Goal: Transaction & Acquisition: Purchase product/service

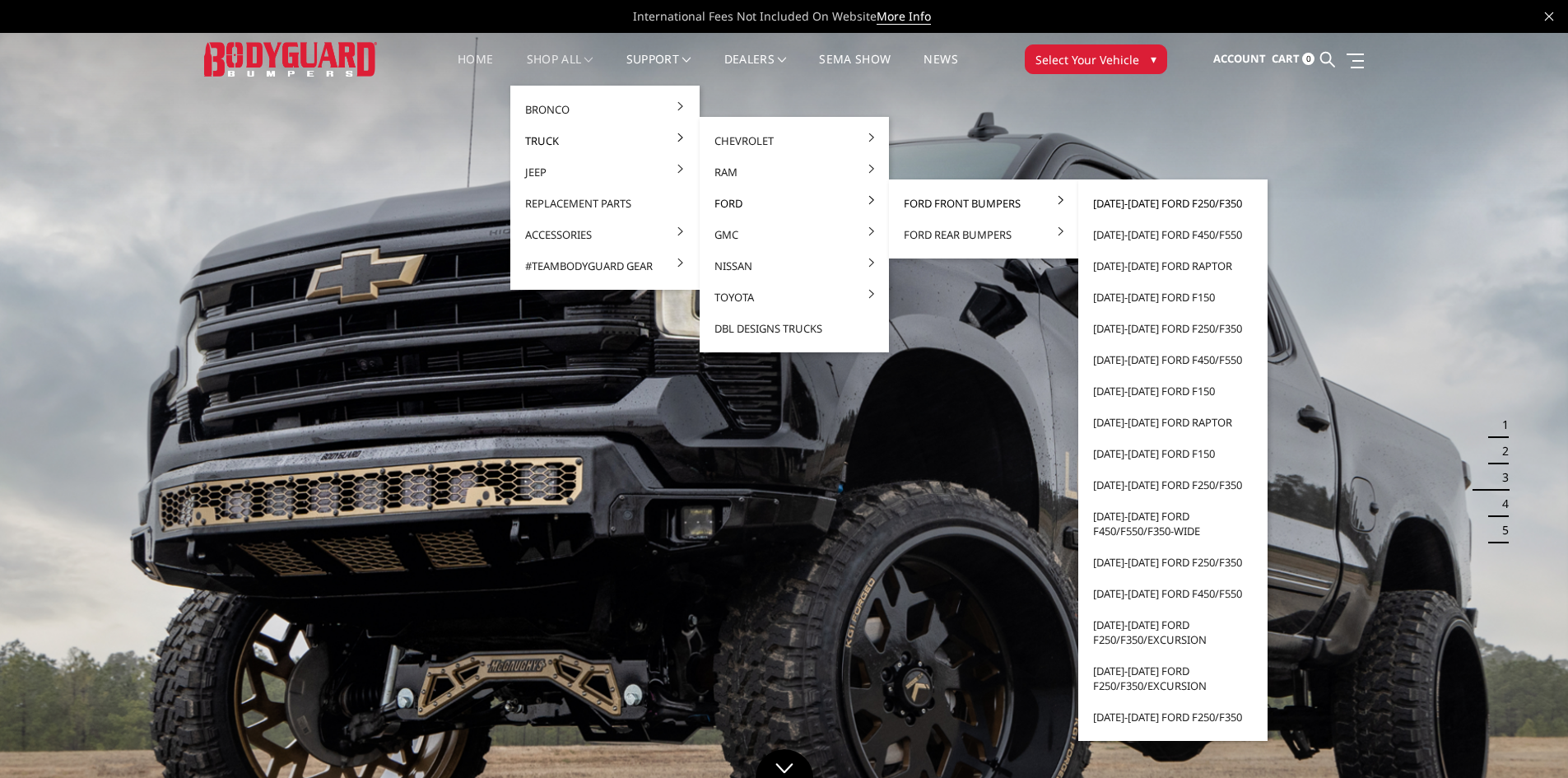
click at [1192, 207] on link "[DATE]-[DATE] Ford F250/F350" at bounding box center [1173, 203] width 176 height 32
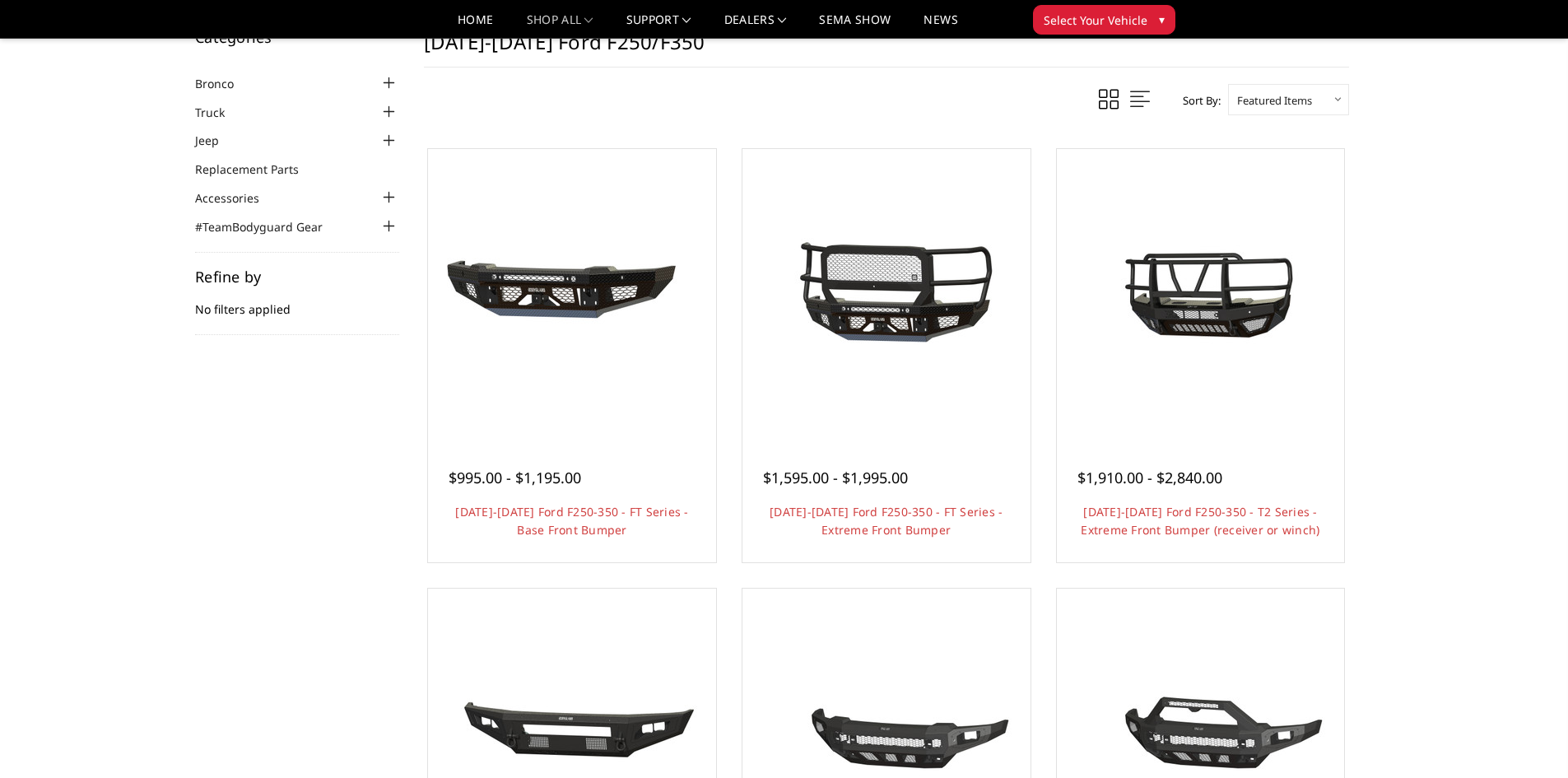
scroll to position [82, 0]
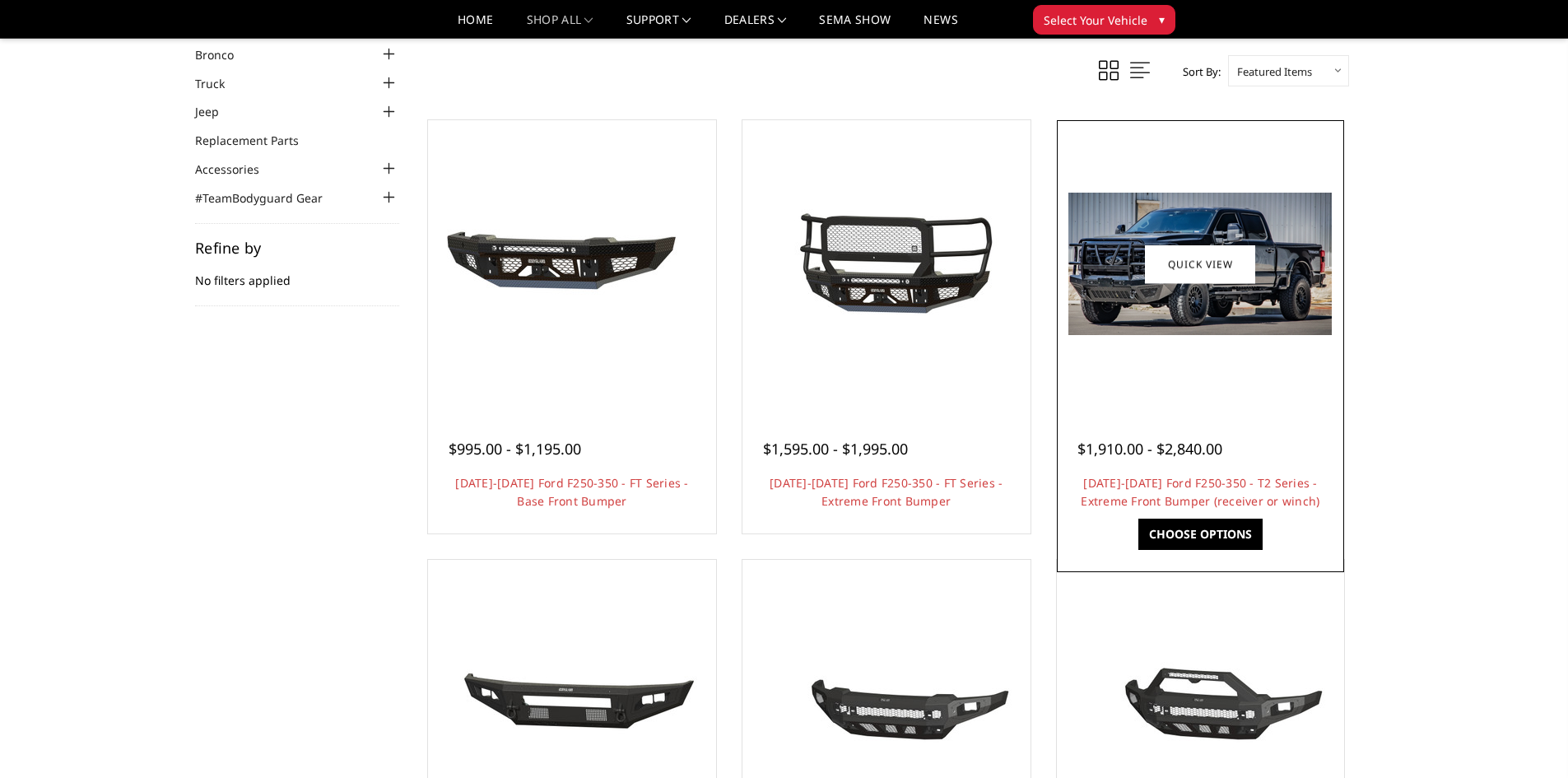
click at [1217, 300] on img at bounding box center [1200, 264] width 264 height 143
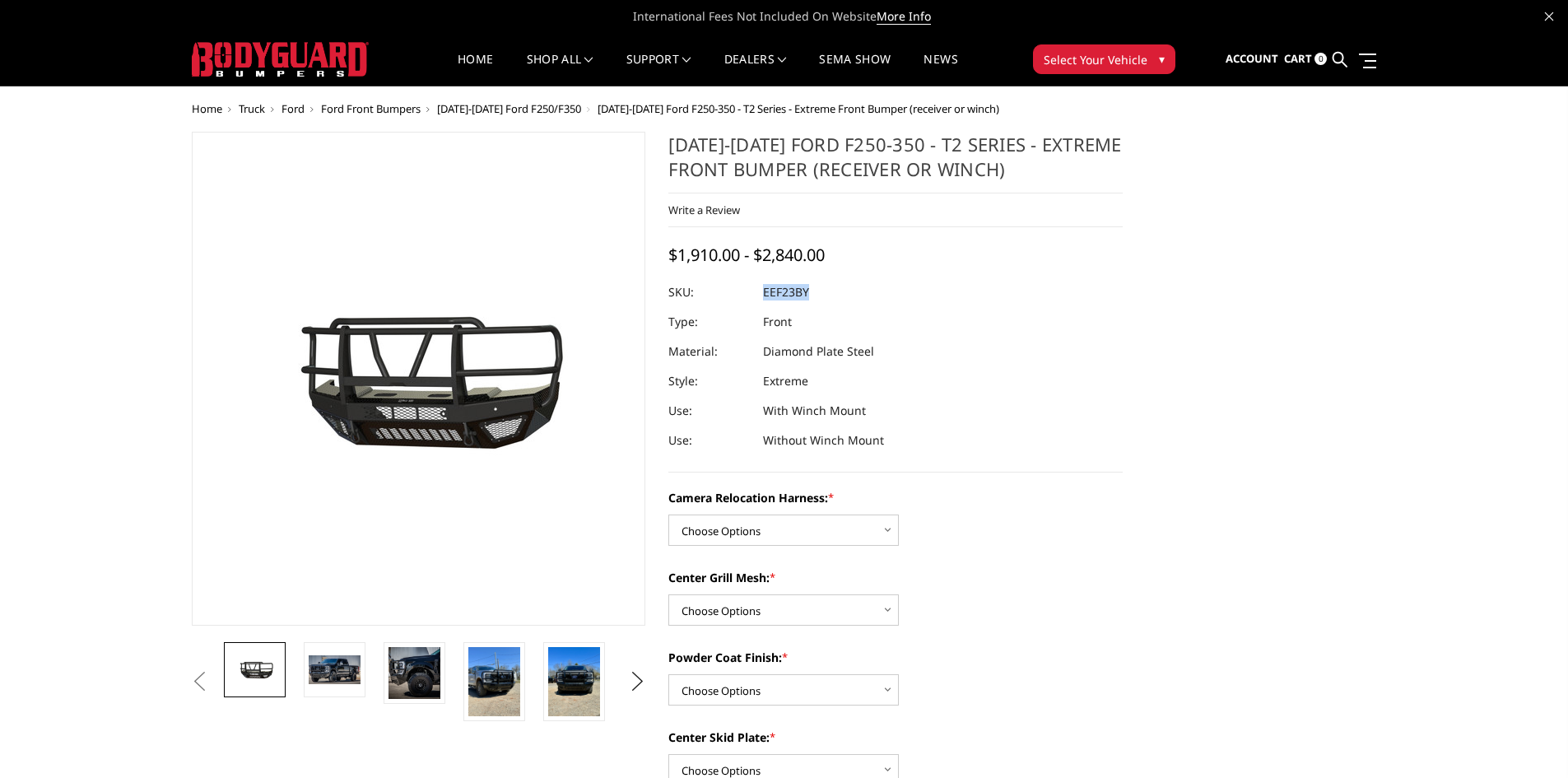
drag, startPoint x: 763, startPoint y: 291, endPoint x: 812, endPoint y: 298, distance: 49.5
click at [812, 298] on dl "SKU: EEF23BY UPC: Type: Front Material: Diamond Plate Steel Style: Extreme Use:…" at bounding box center [895, 366] width 454 height 178
copy dl "EEF23BY UPC:"
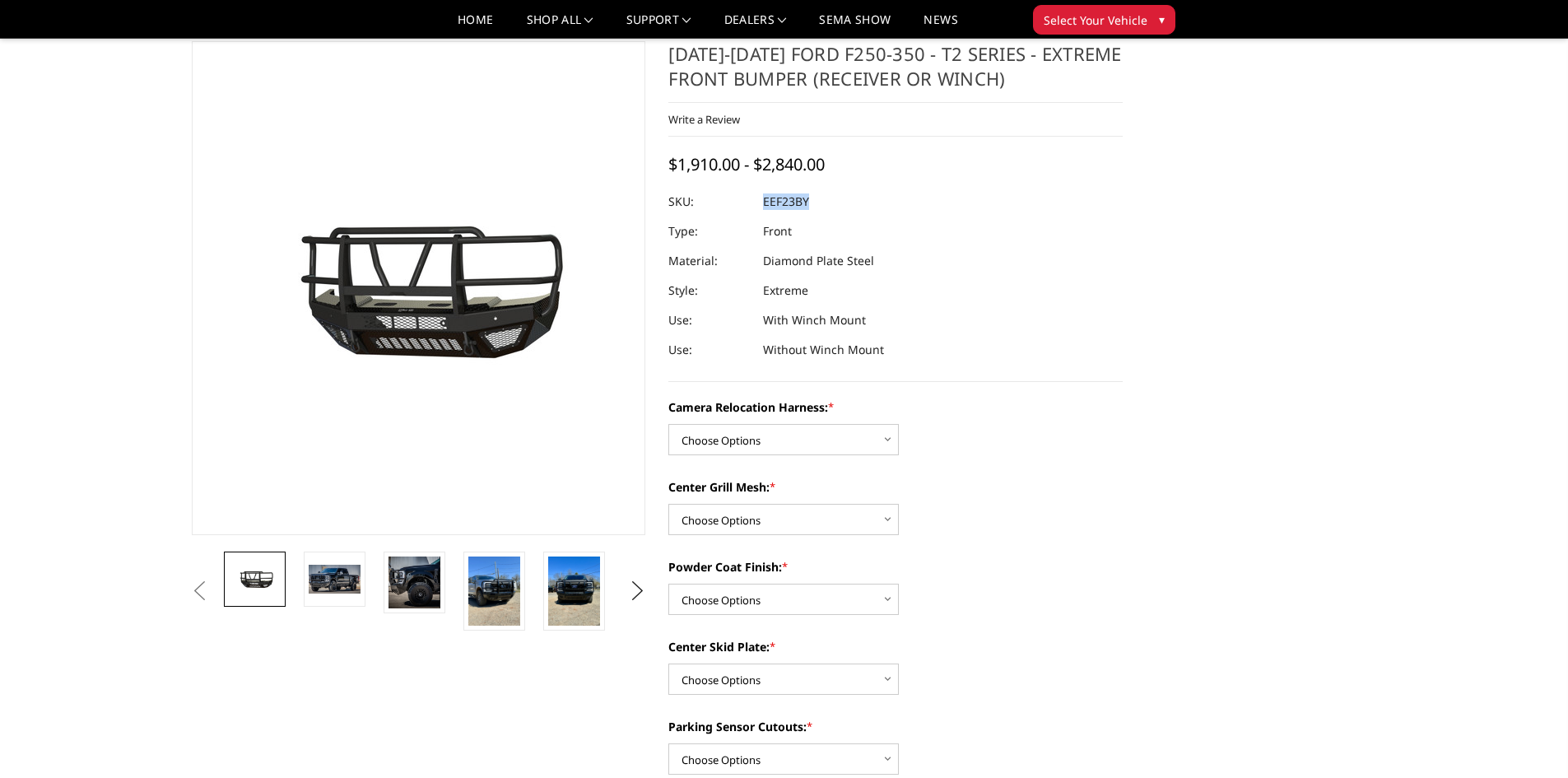
scroll to position [82, 0]
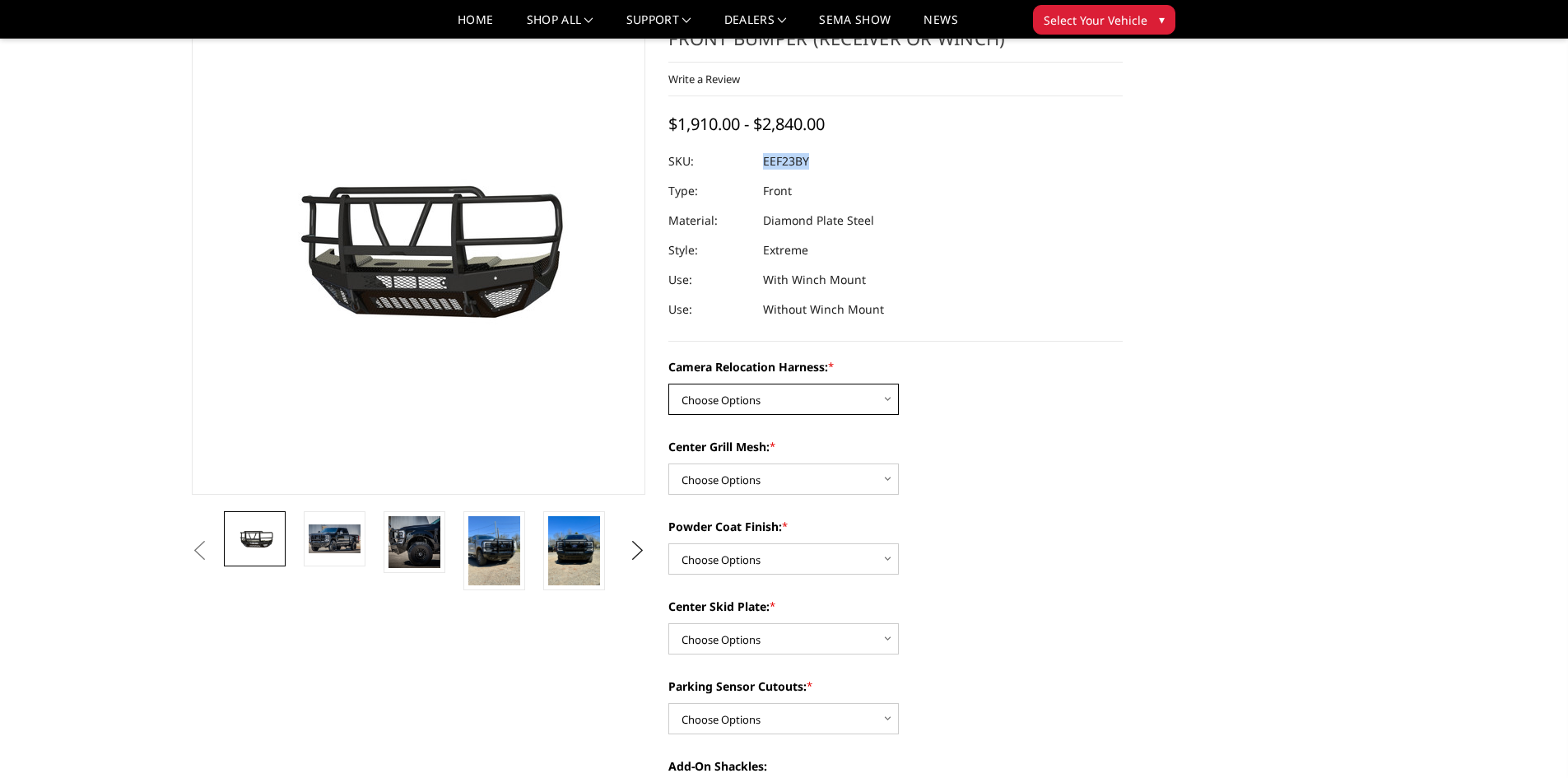
click at [886, 400] on select "Choose Options Without camera harness With camera harness" at bounding box center [784, 399] width 230 height 32
select select "3753"
click at [668, 383] on select "Choose Options Without camera harness With camera harness" at bounding box center [784, 399] width 230 height 32
click at [887, 482] on select "Choose Options Without expanded metal With expanded metal" at bounding box center [784, 479] width 230 height 32
select select "3751"
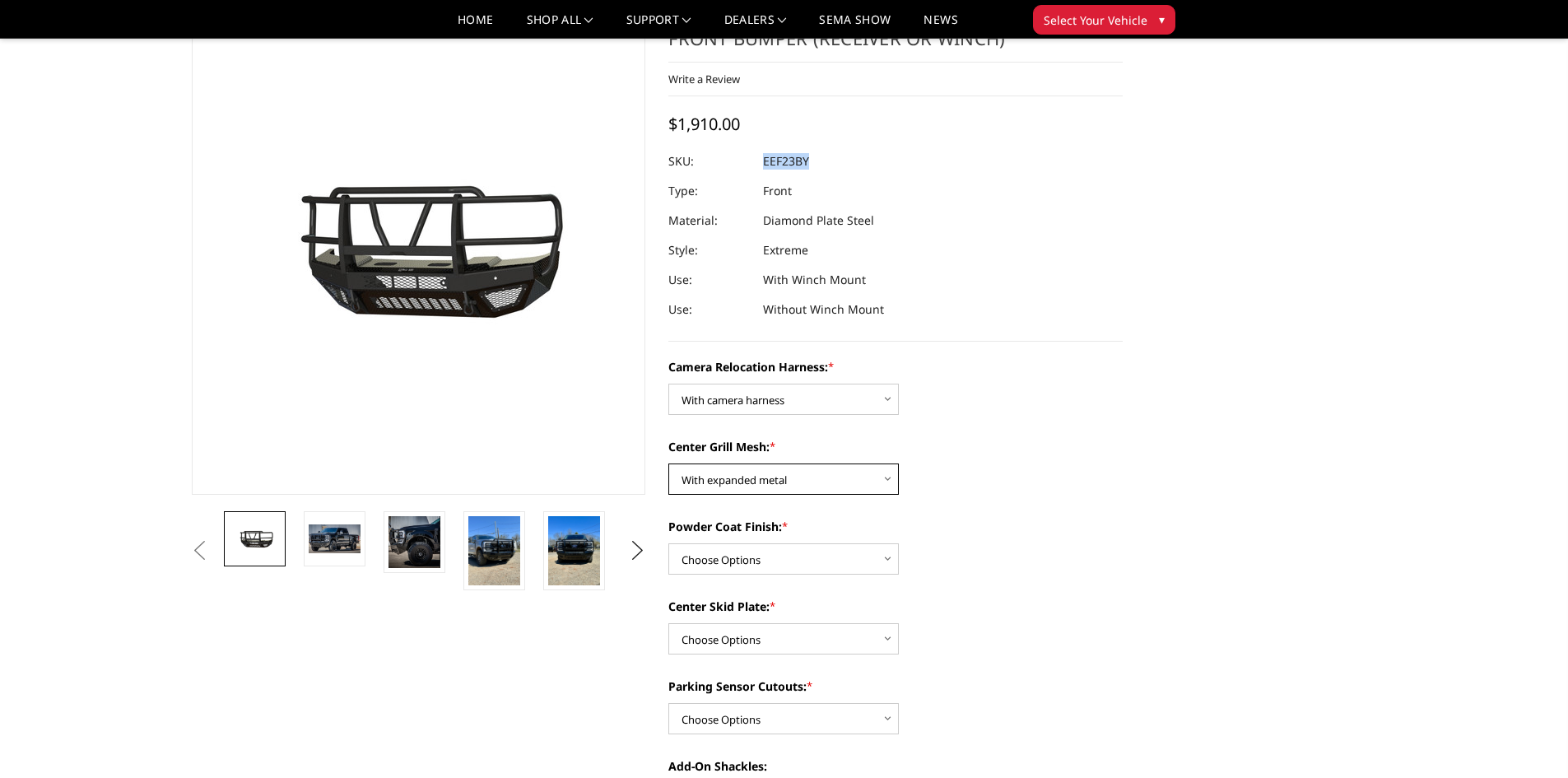
click at [668, 464] on select "Choose Options Without expanded metal With expanded metal" at bounding box center [784, 479] width 230 height 32
click at [881, 555] on select "Choose Options Textured Black Powder Coat Gloss Black Powder Coat Bare Metal" at bounding box center [784, 559] width 230 height 32
select select "3749"
click at [668, 544] on select "Choose Options Textured Black Powder Coat Gloss Black Powder Coat Bare Metal" at bounding box center [784, 559] width 230 height 32
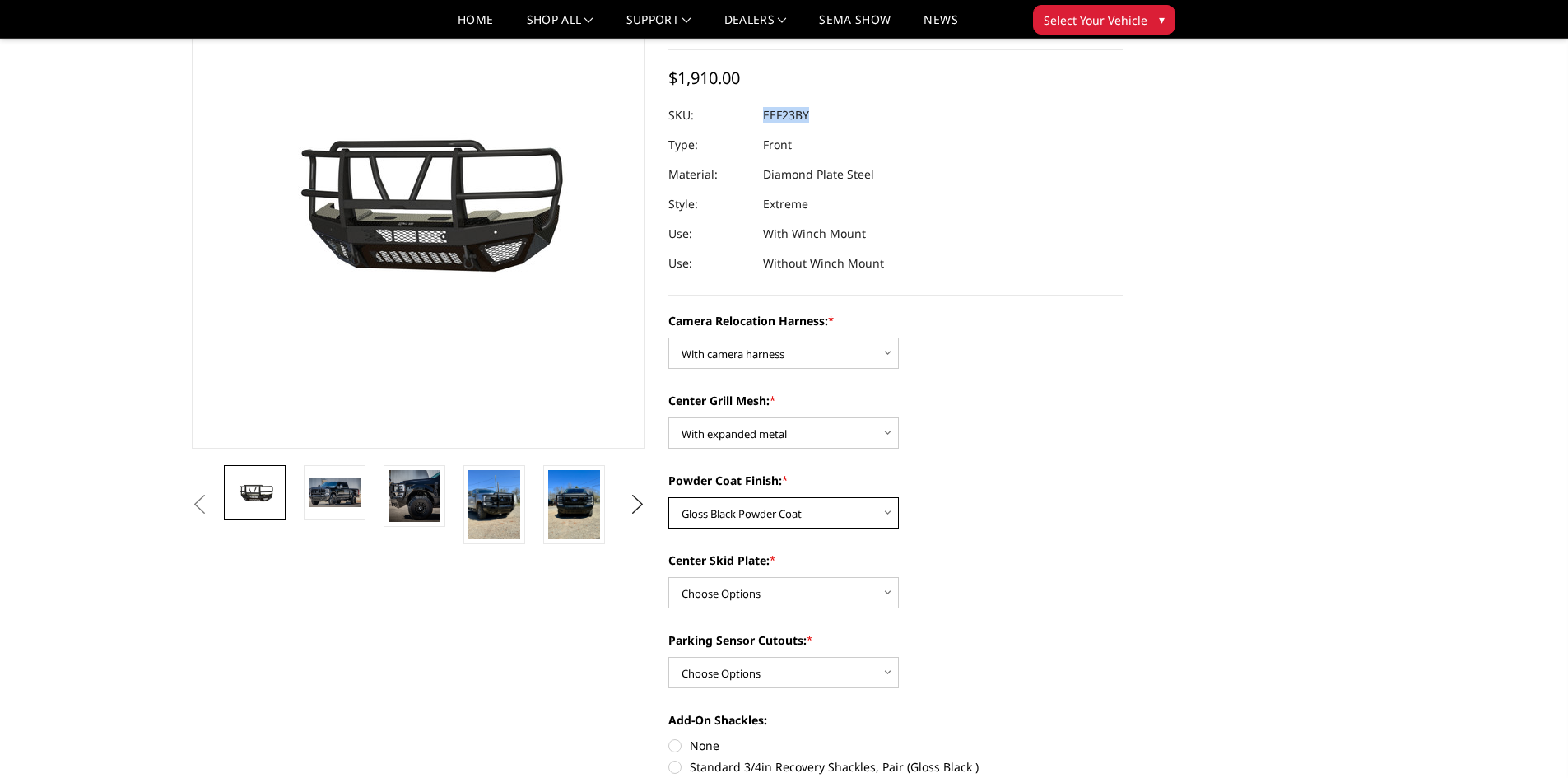
scroll to position [165, 0]
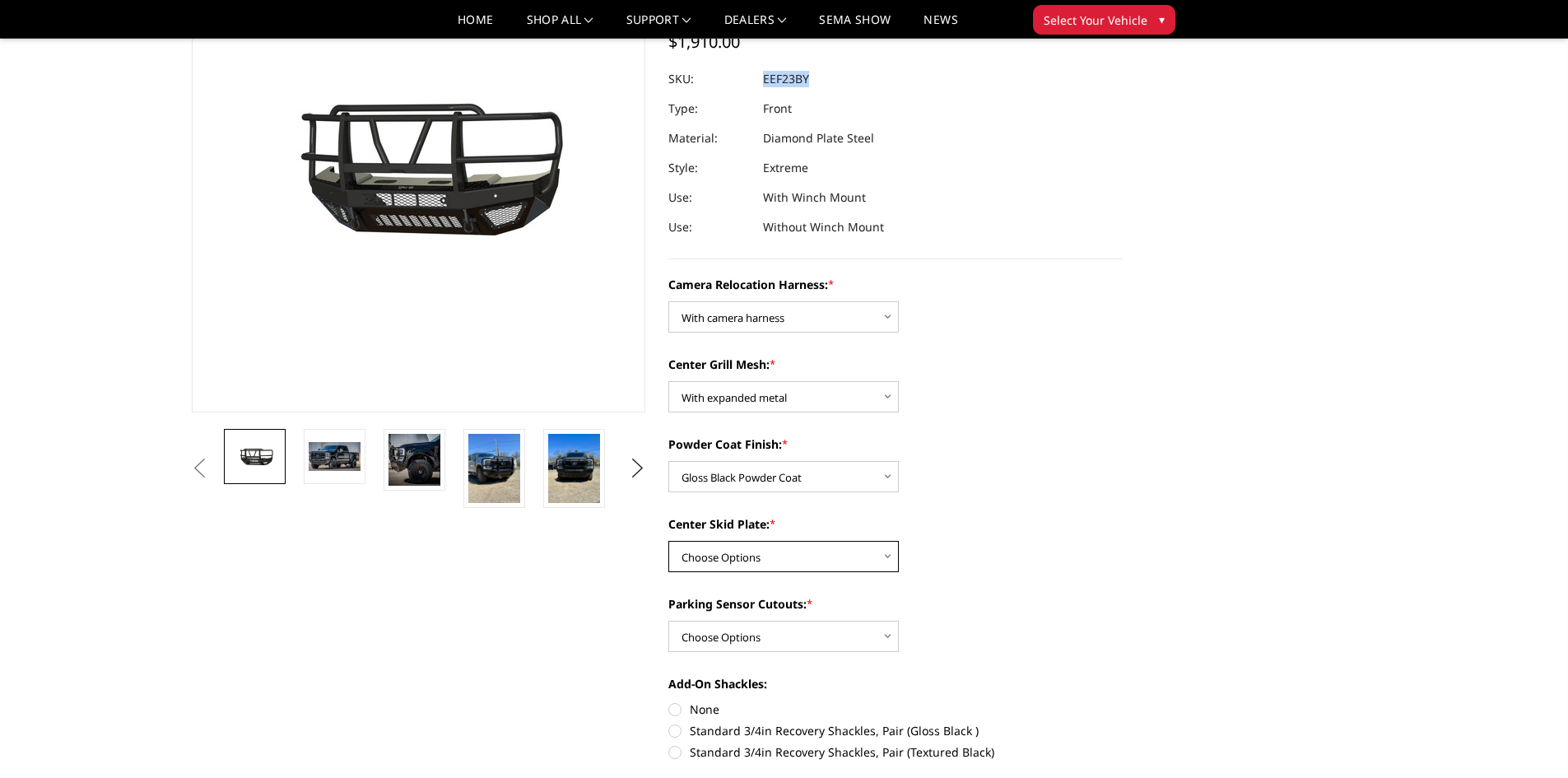
click at [887, 551] on select "Choose Options Winch Mount Skid Plate Standard Skid Plate (included) 2" Receive…" at bounding box center [784, 557] width 230 height 32
select select "3747"
click at [668, 541] on select "Choose Options Winch Mount Skid Plate Standard Skid Plate (included) 2" Receive…" at bounding box center [784, 557] width 230 height 32
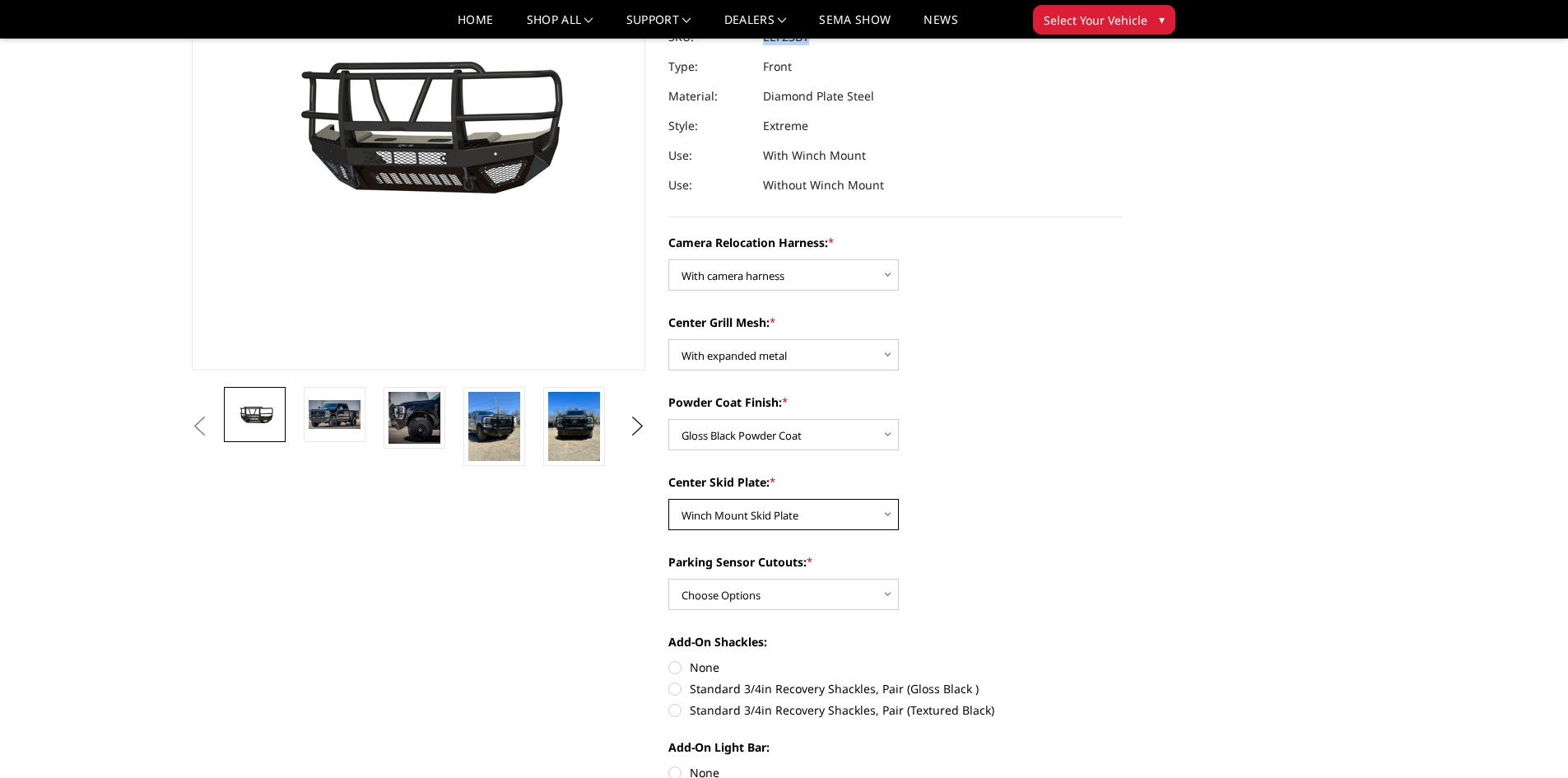
scroll to position [247, 0]
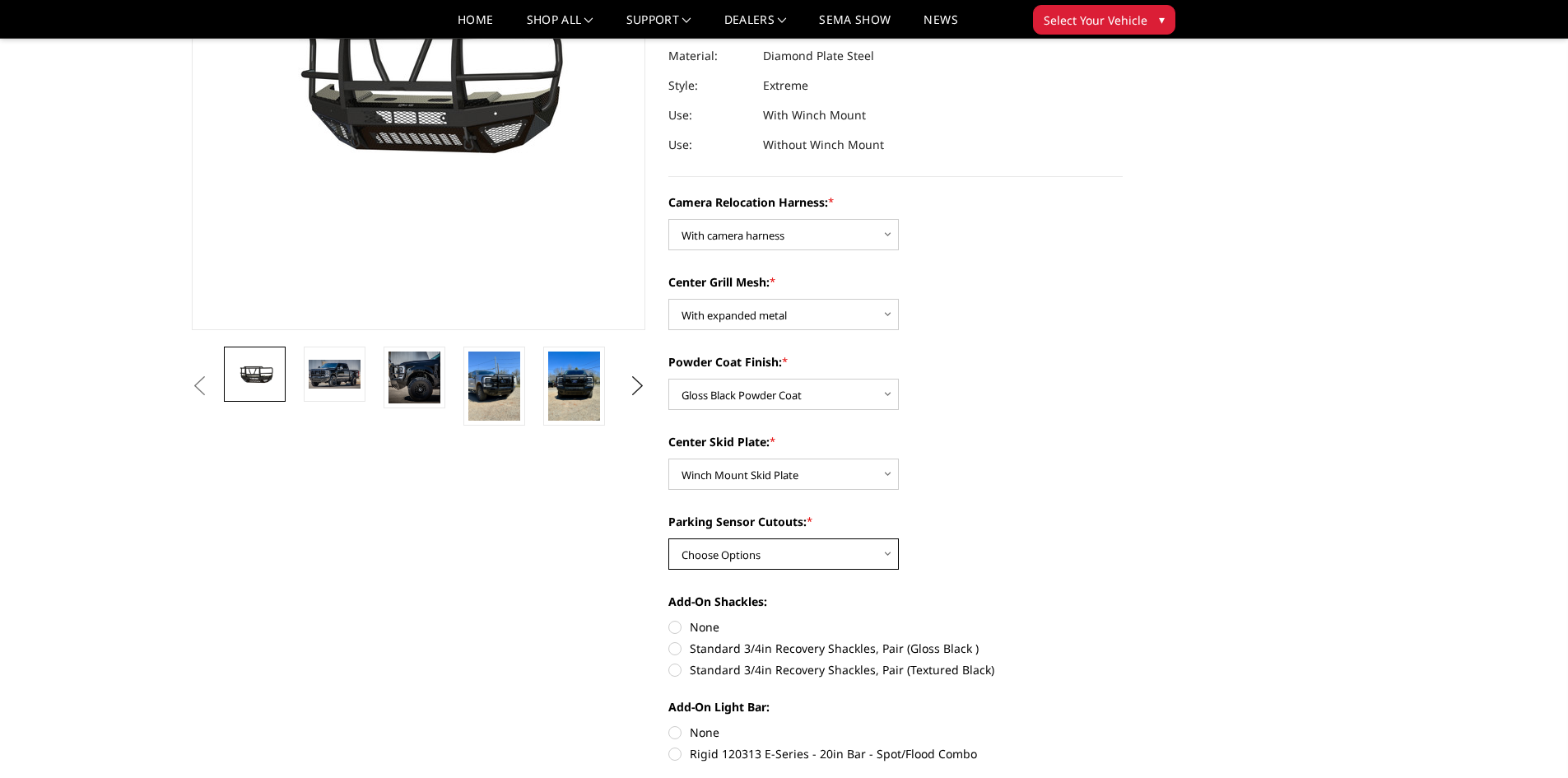
click at [883, 551] on select "Choose Options Yes - With Parking Sensor Cutouts" at bounding box center [784, 554] width 230 height 32
select select "3744"
click at [668, 539] on select "Choose Options Yes - With Parking Sensor Cutouts" at bounding box center [784, 554] width 230 height 32
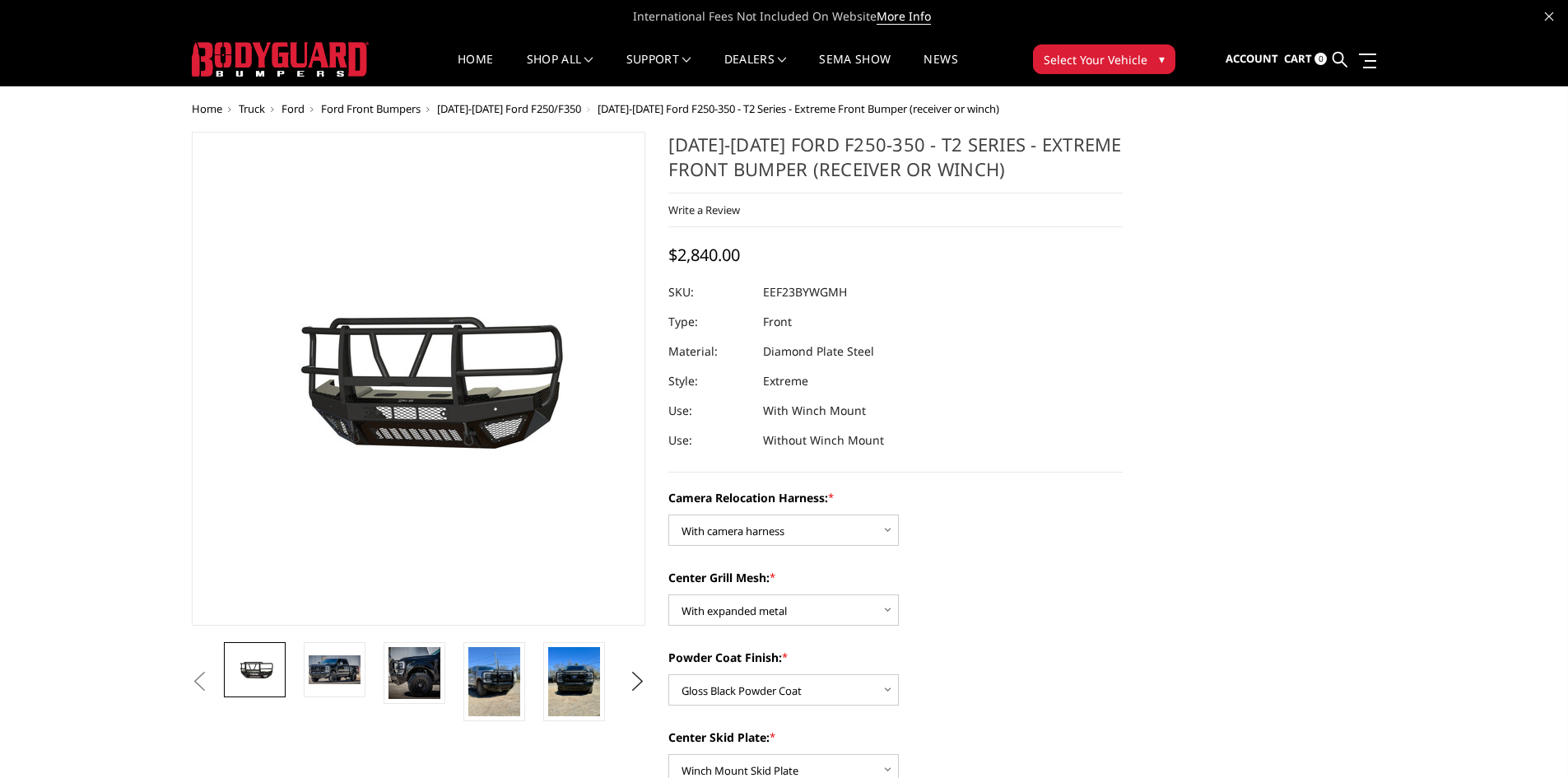
click at [891, 243] on div "[DATE]-[DATE] Ford F250-350 - T2 Series - Extreme Front Bumper (receiver or win…" at bounding box center [895, 301] width 454 height 341
drag, startPoint x: 764, startPoint y: 290, endPoint x: 846, endPoint y: 298, distance: 82.4
click at [846, 298] on dd "EEF23BYWGMH" at bounding box center [805, 292] width 84 height 30
copy dd "EEF23BYWGMH"
click at [959, 435] on dl "SKU: EEF23BYWGMH UPC: Type: Front Material: Diamond Plate Steel Style: Extreme …" at bounding box center [895, 366] width 454 height 178
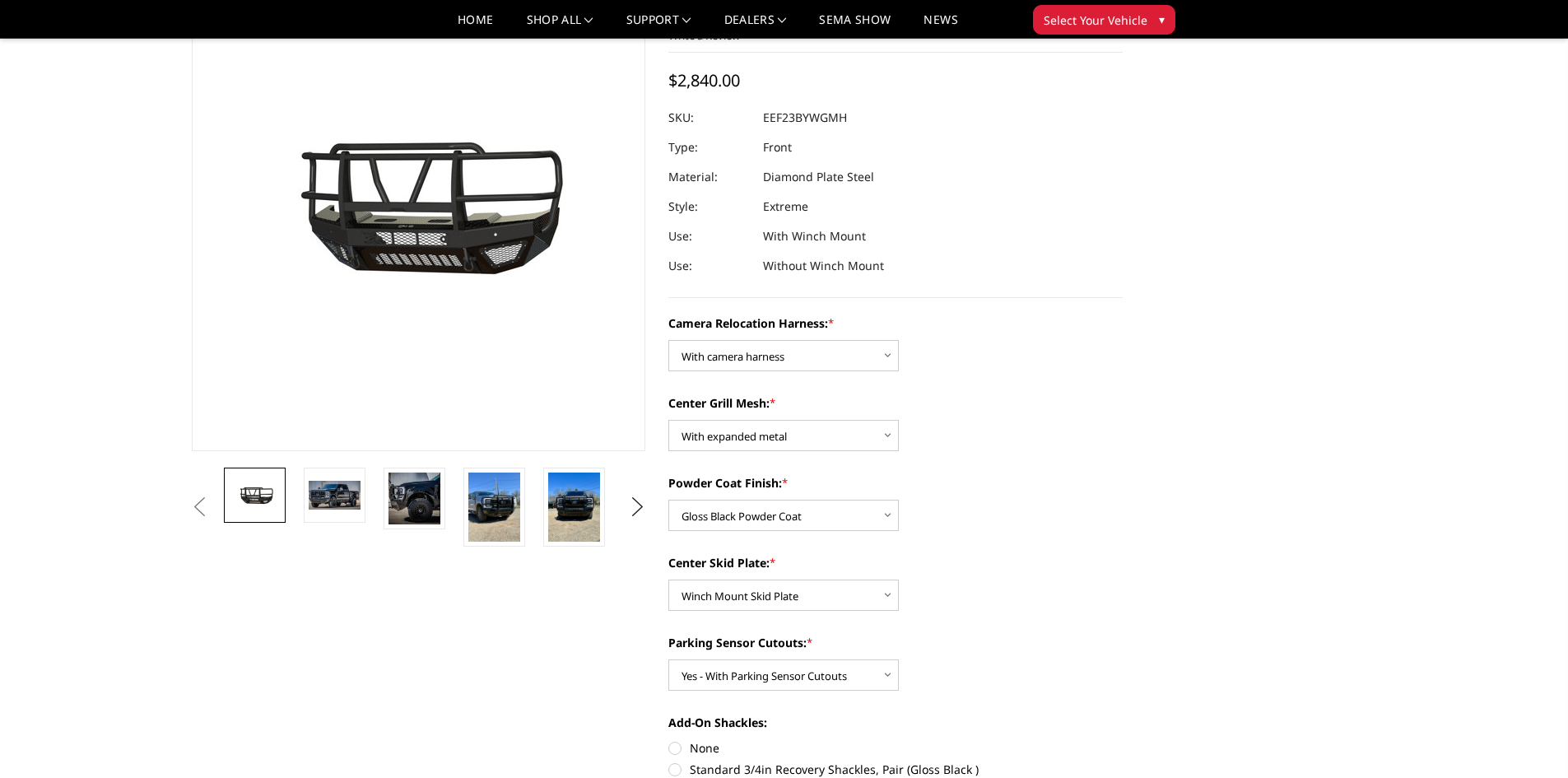
scroll to position [165, 0]
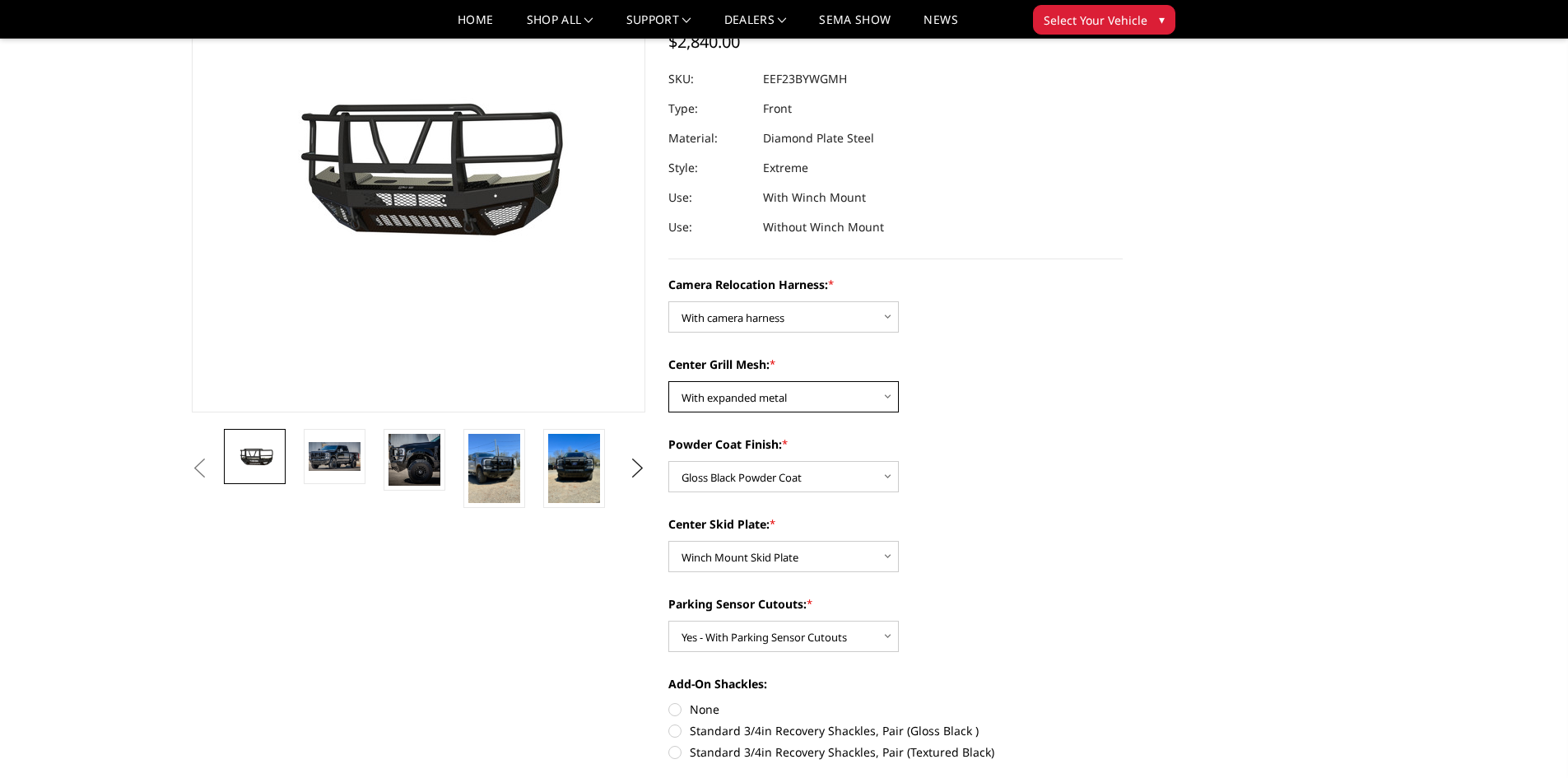
click at [886, 396] on select "Choose Options Without expanded metal With expanded metal" at bounding box center [784, 397] width 230 height 32
select select "3752"
click at [668, 382] on select "Choose Options Without expanded metal With expanded metal" at bounding box center [784, 397] width 230 height 32
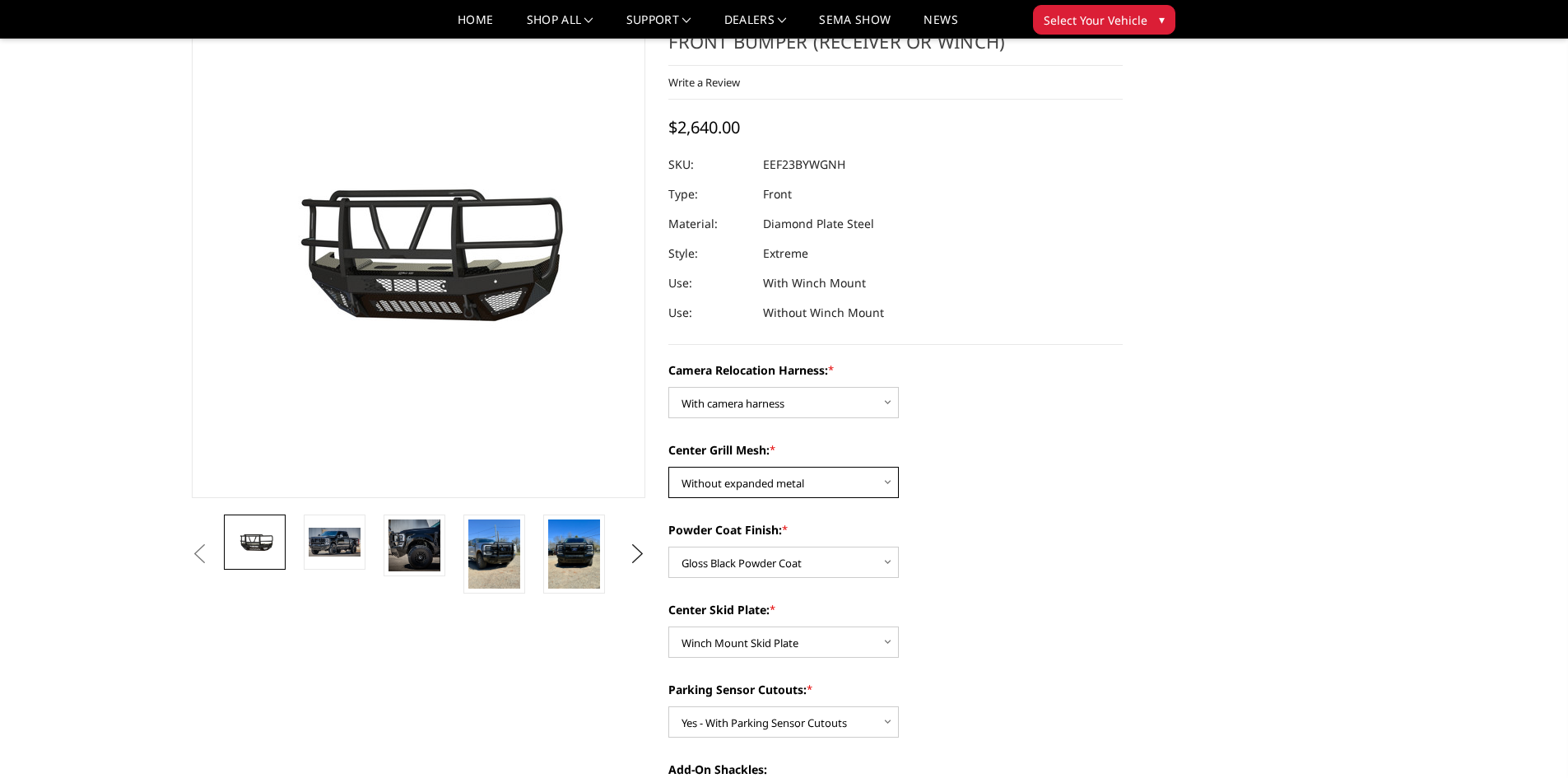
scroll to position [0, 0]
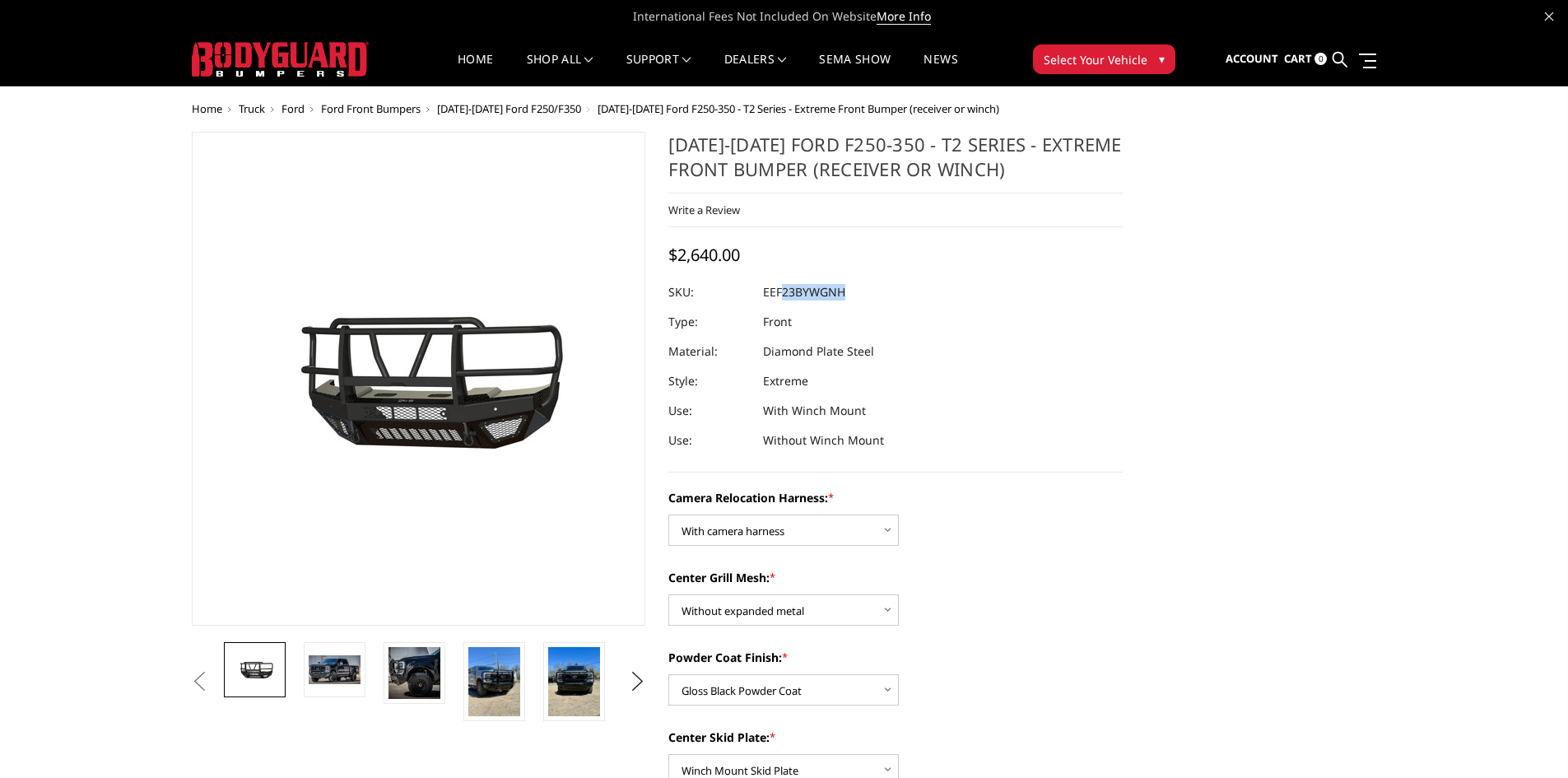
drag, startPoint x: 761, startPoint y: 295, endPoint x: 784, endPoint y: 294, distance: 23.0
click at [784, 294] on dl "SKU: EEF23BYWGNH UPC: Type: Front Material: Diamond Plate Steel Style: Extreme …" at bounding box center [895, 366] width 454 height 178
click at [813, 214] on div "Write a Review Write a Review × [DATE]-[DATE] Ford F250-350 - T2 Series - Extre…" at bounding box center [895, 211] width 454 height 34
click at [767, 299] on dl "SKU: EEF23BYWGNH UPC: Type: Front Material: Diamond Plate Steel Style: Extreme …" at bounding box center [895, 366] width 454 height 178
copy dl "EEF23BYWGNH UPC:"
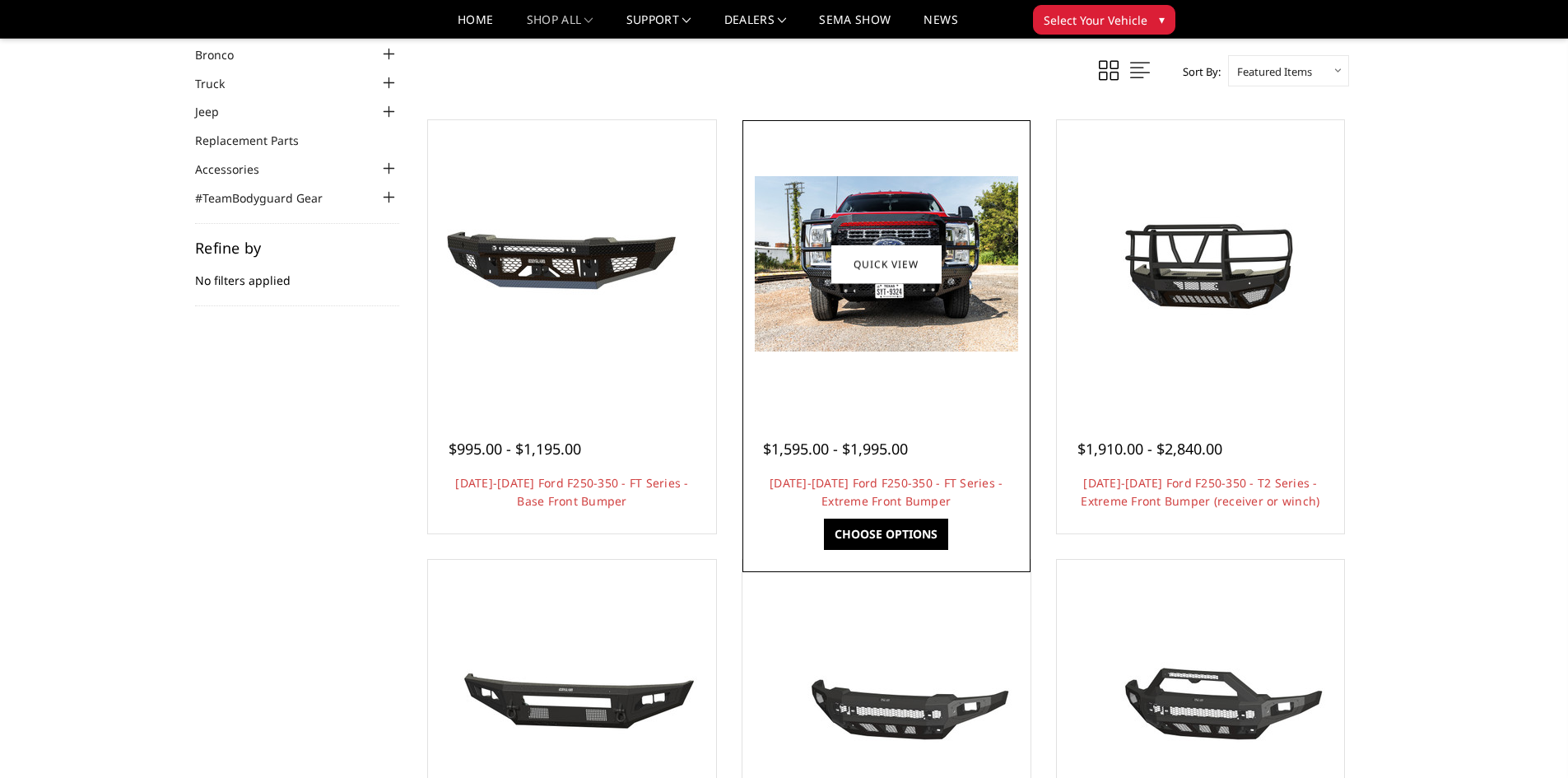
click at [897, 297] on img at bounding box center [886, 263] width 264 height 175
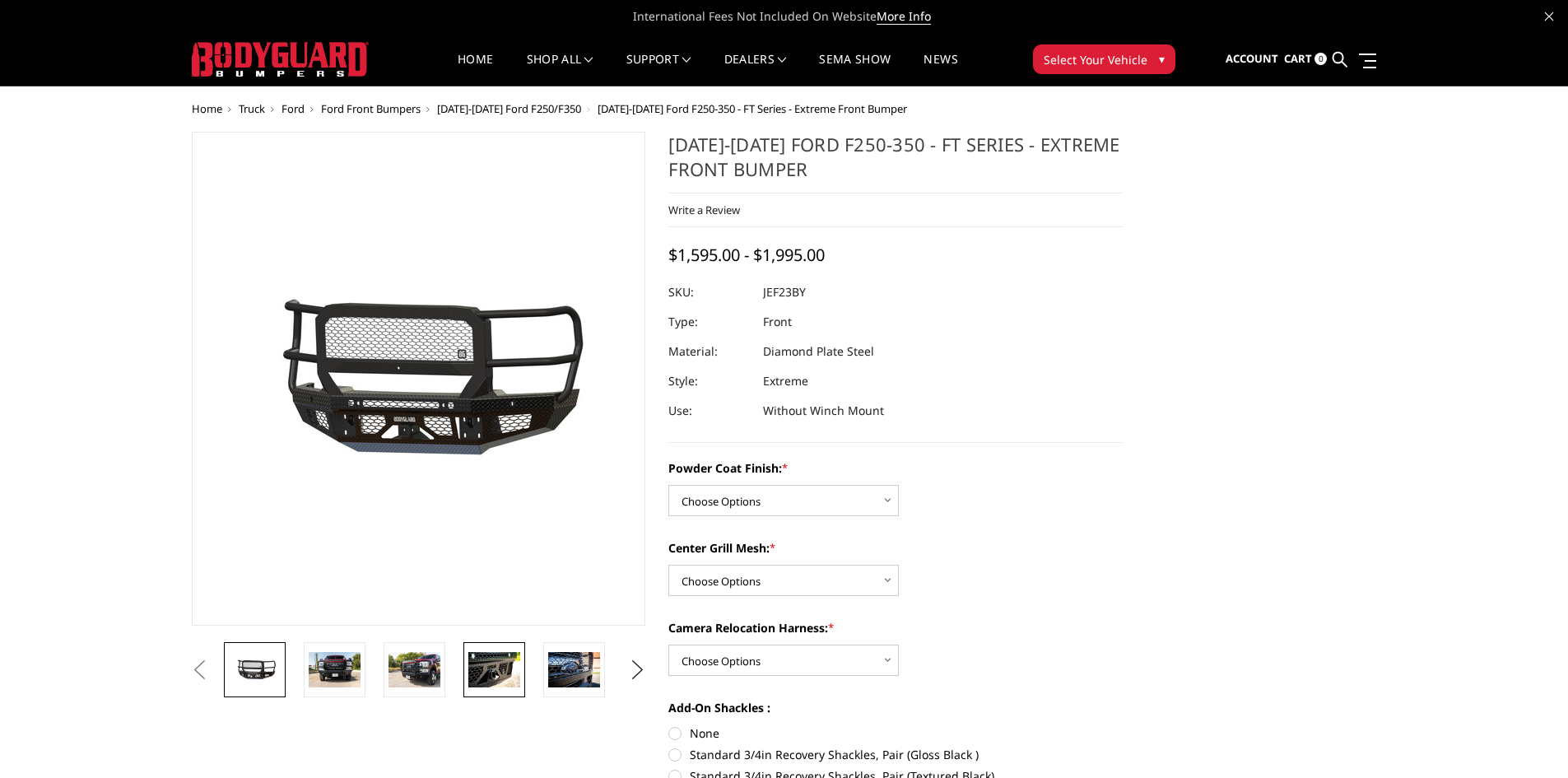
click at [494, 681] on img at bounding box center [494, 670] width 52 height 35
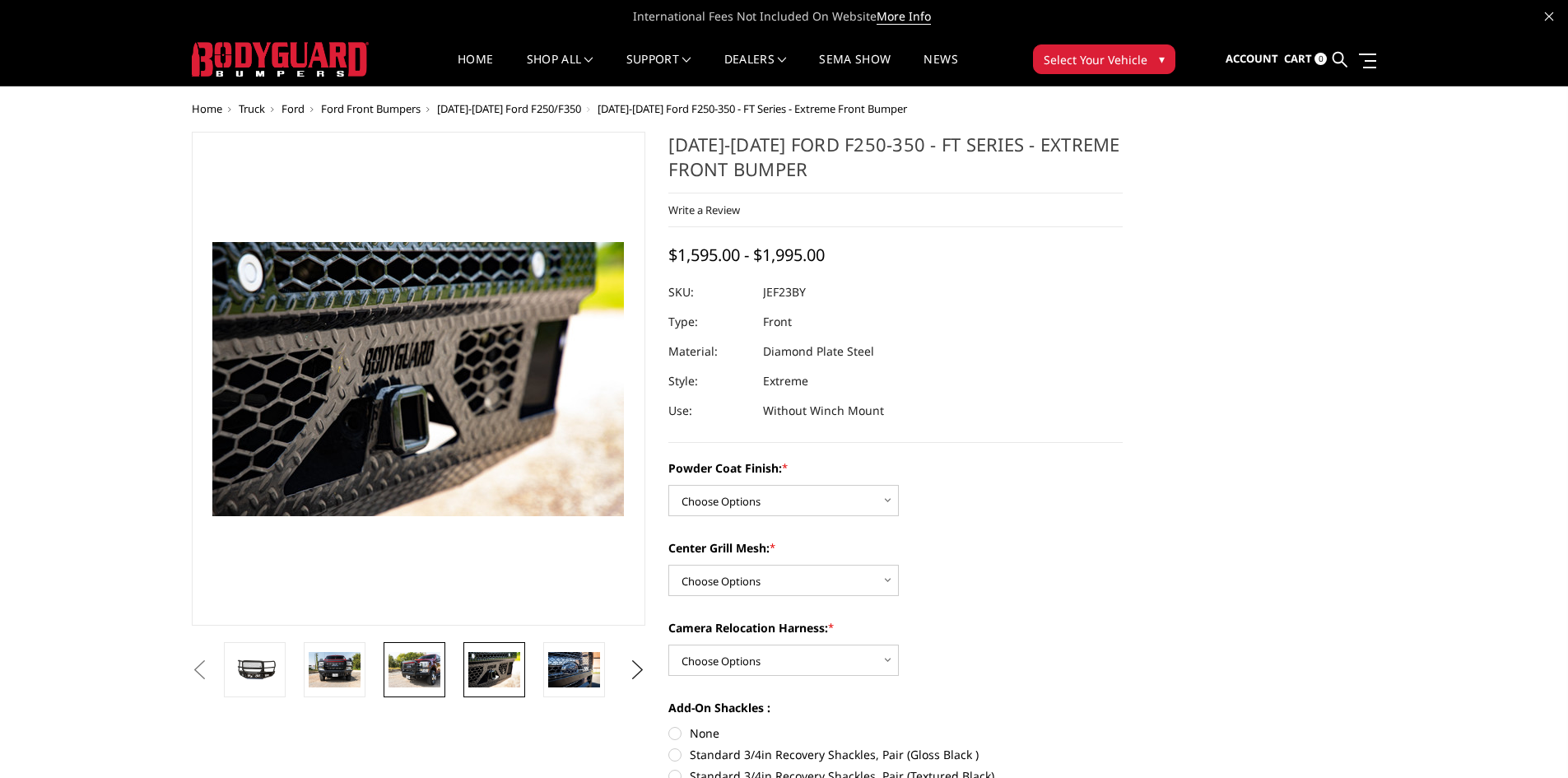
click at [421, 667] on img at bounding box center [414, 670] width 52 height 35
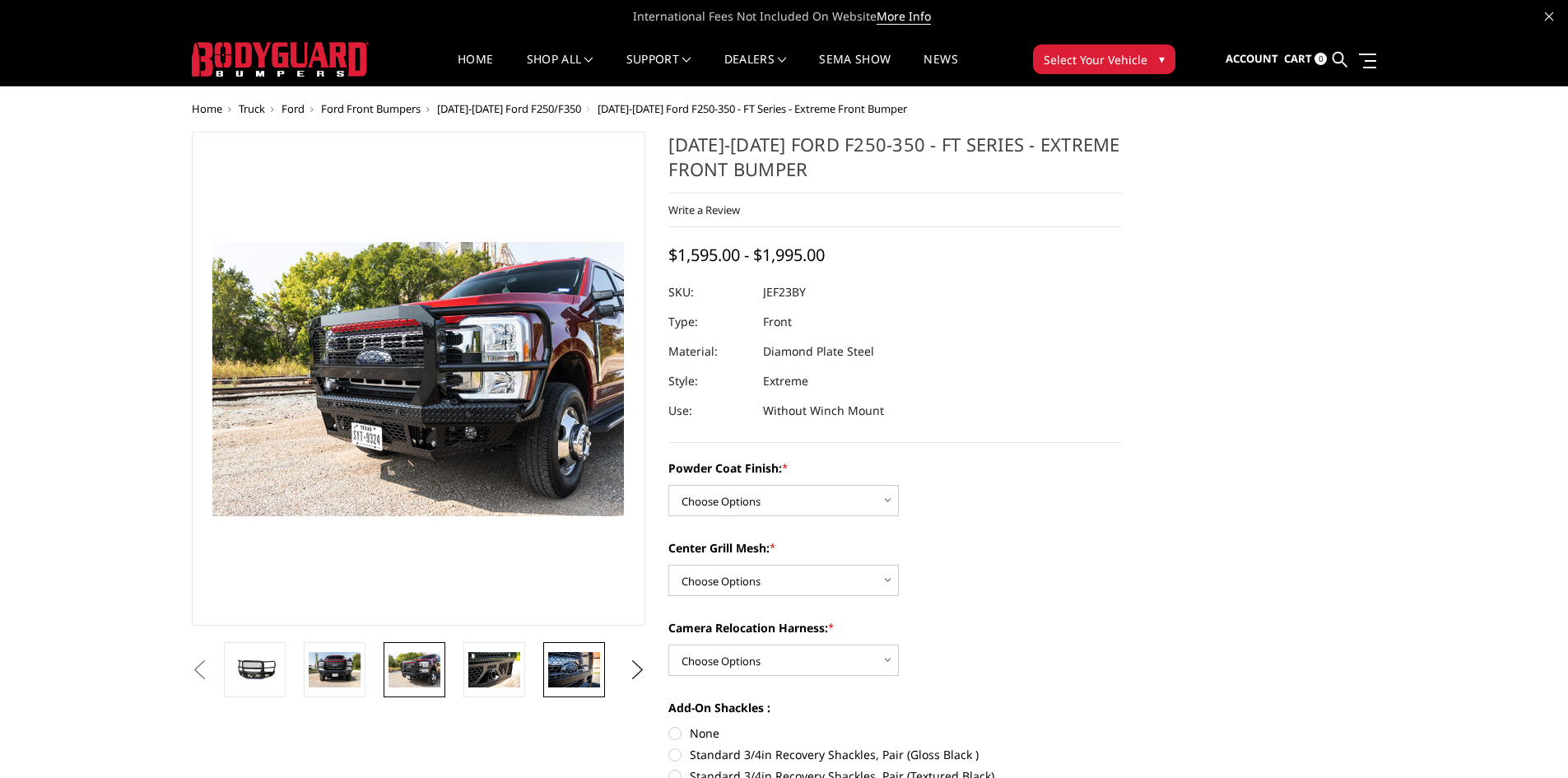
click at [580, 676] on img at bounding box center [574, 670] width 52 height 35
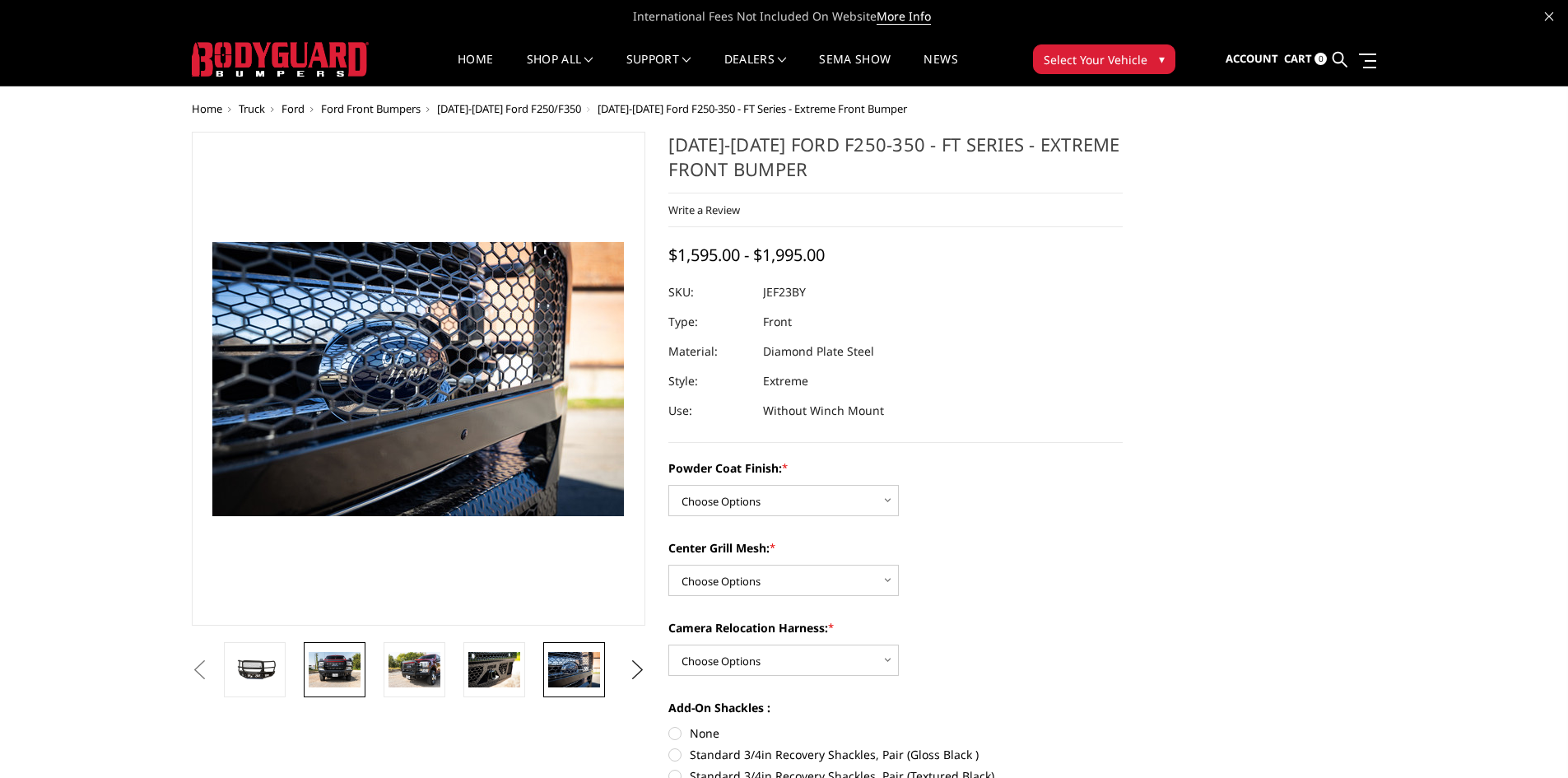
click at [321, 671] on img at bounding box center [335, 670] width 52 height 35
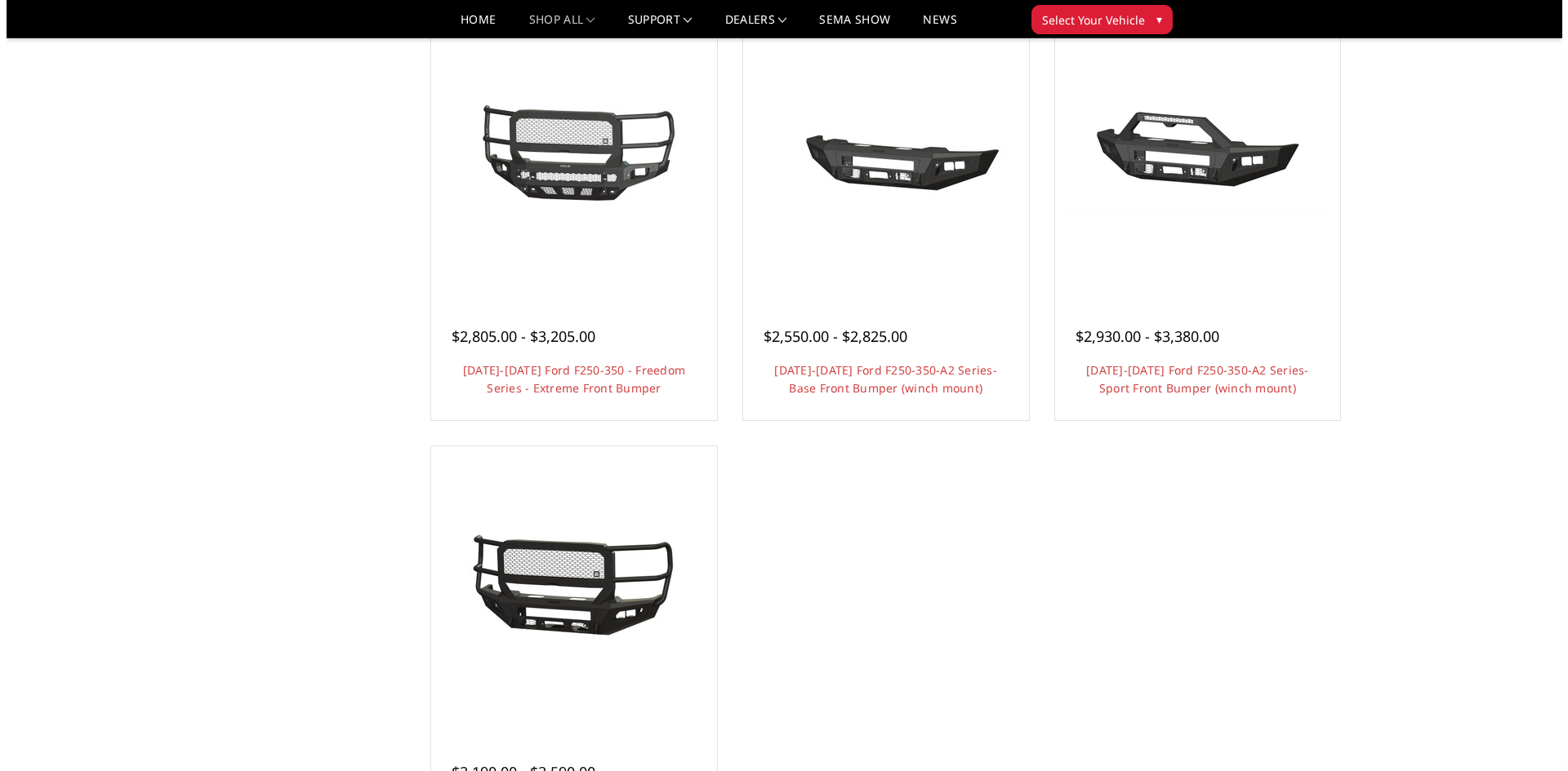
scroll to position [1143, 0]
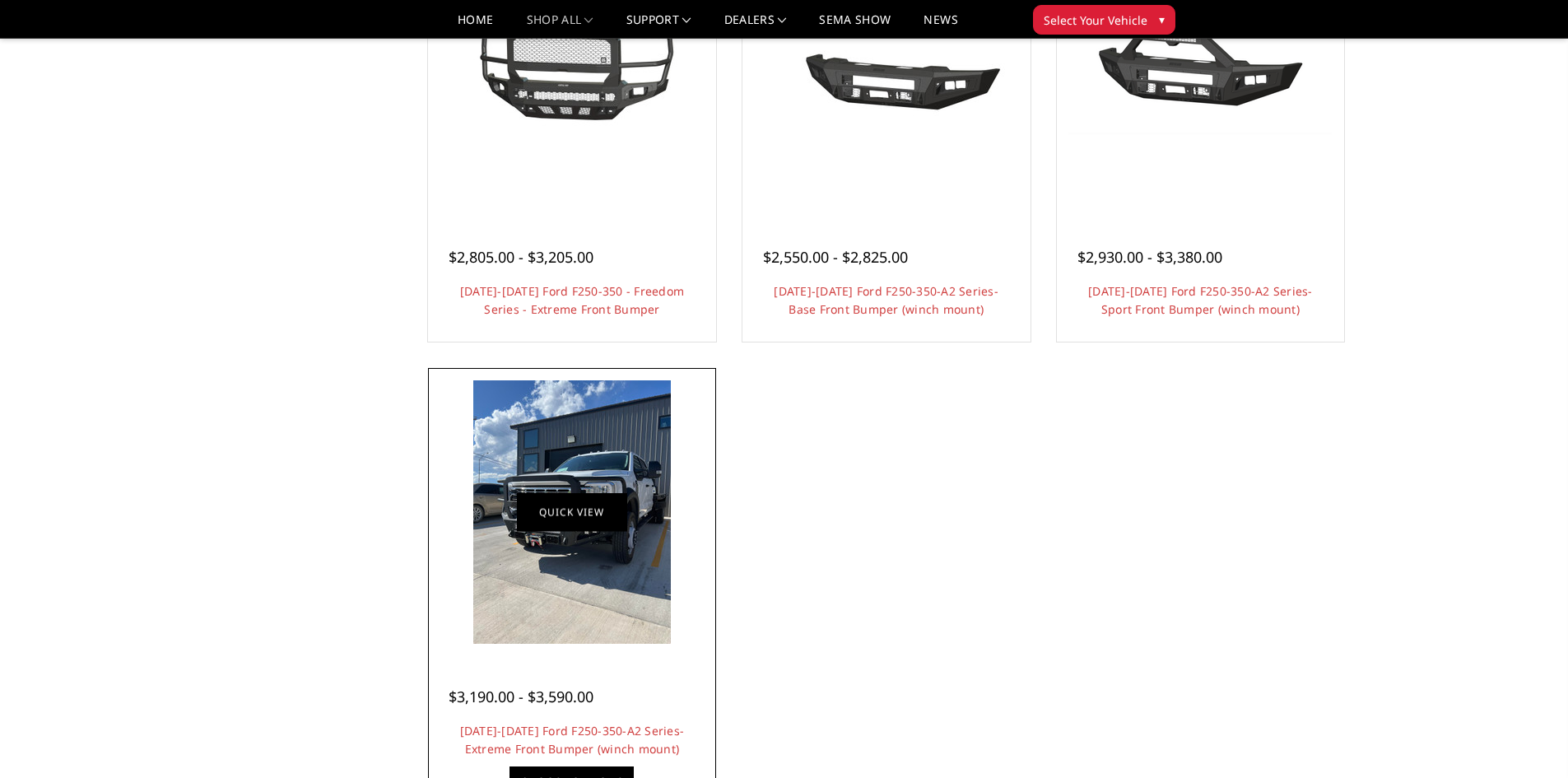
click at [562, 527] on link "Quick view" at bounding box center [572, 512] width 110 height 38
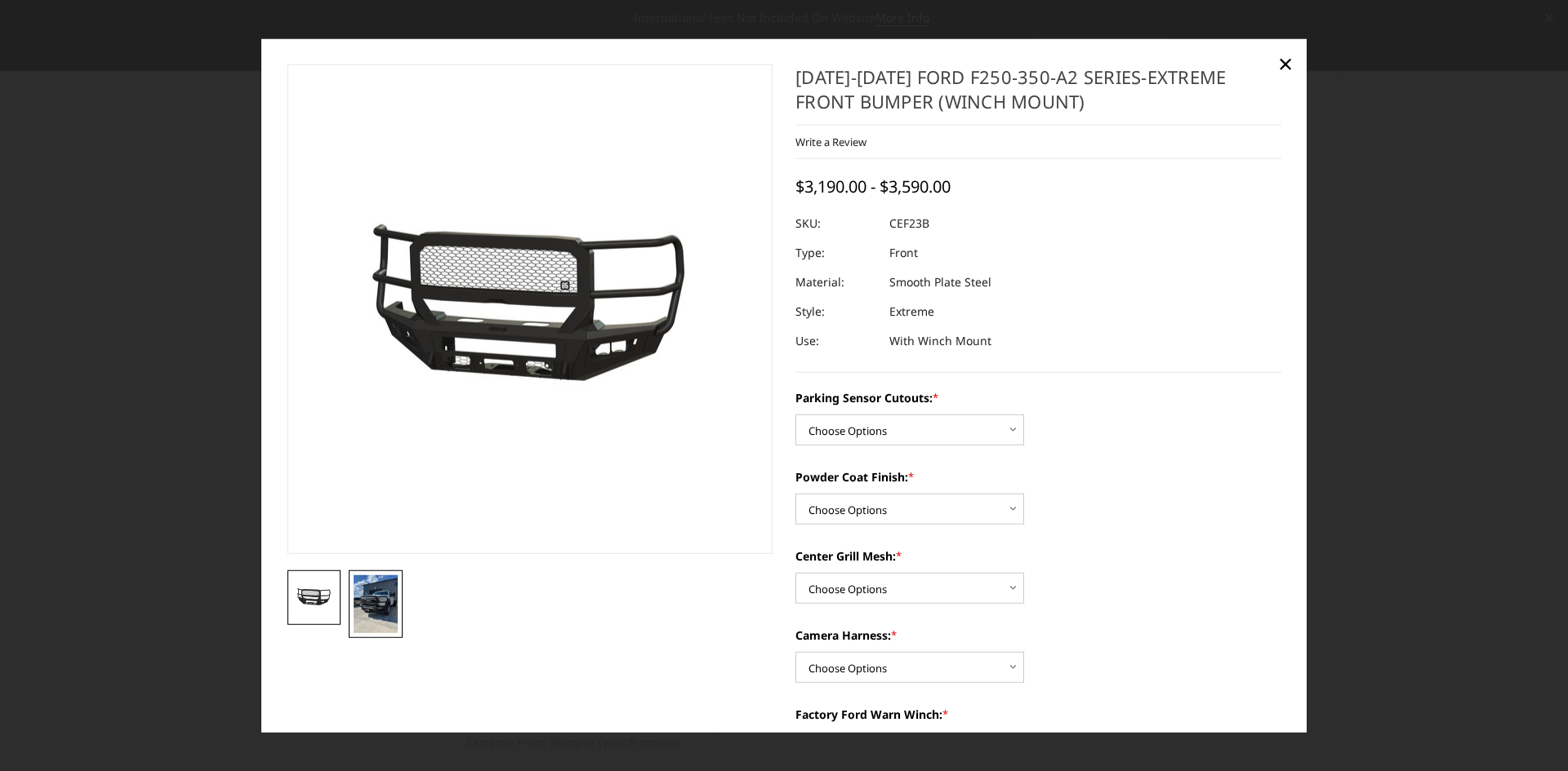
click at [385, 601] on img at bounding box center [376, 604] width 44 height 58
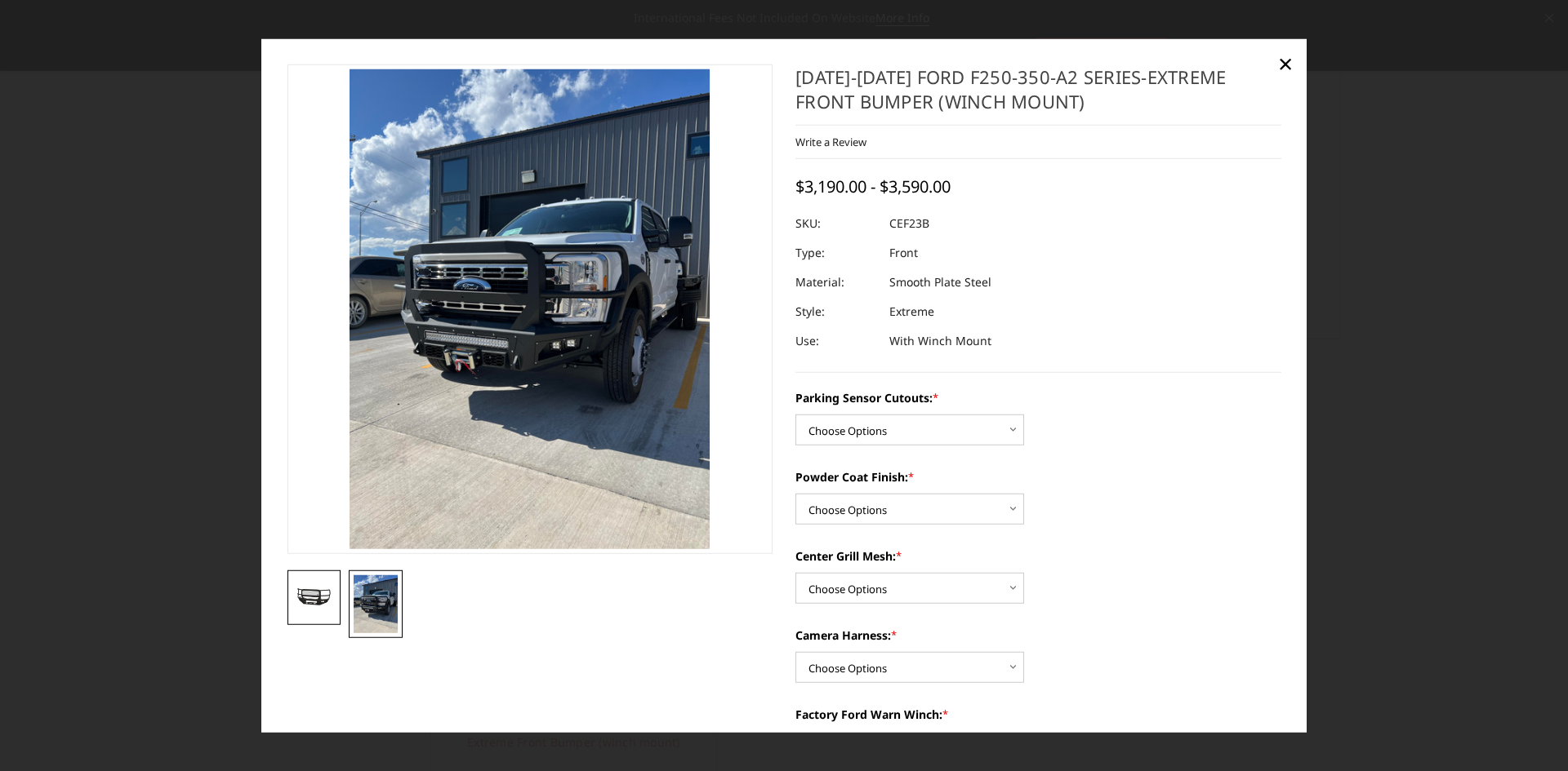
click at [311, 600] on img at bounding box center [314, 598] width 44 height 20
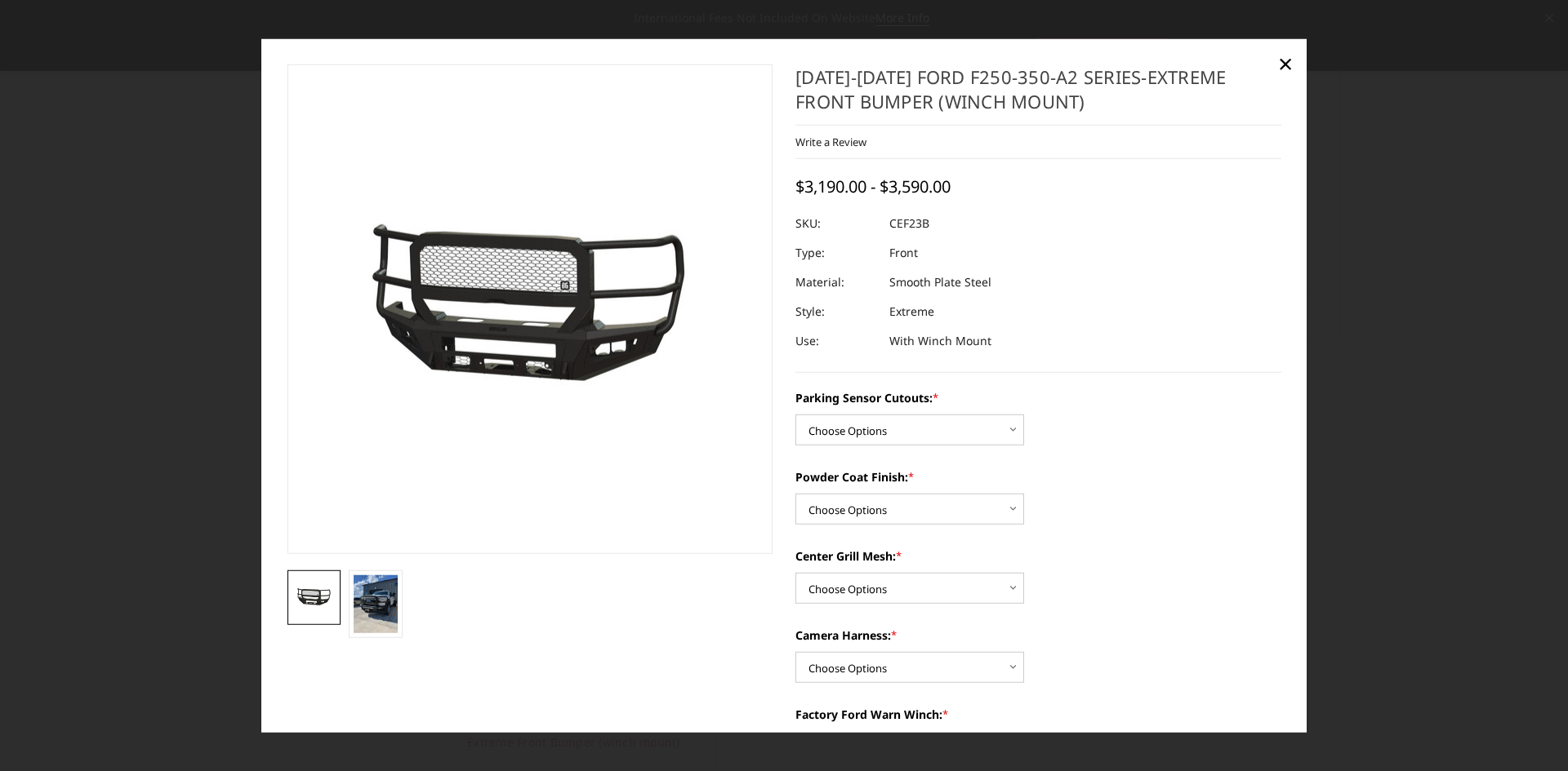
scroll to position [81, 0]
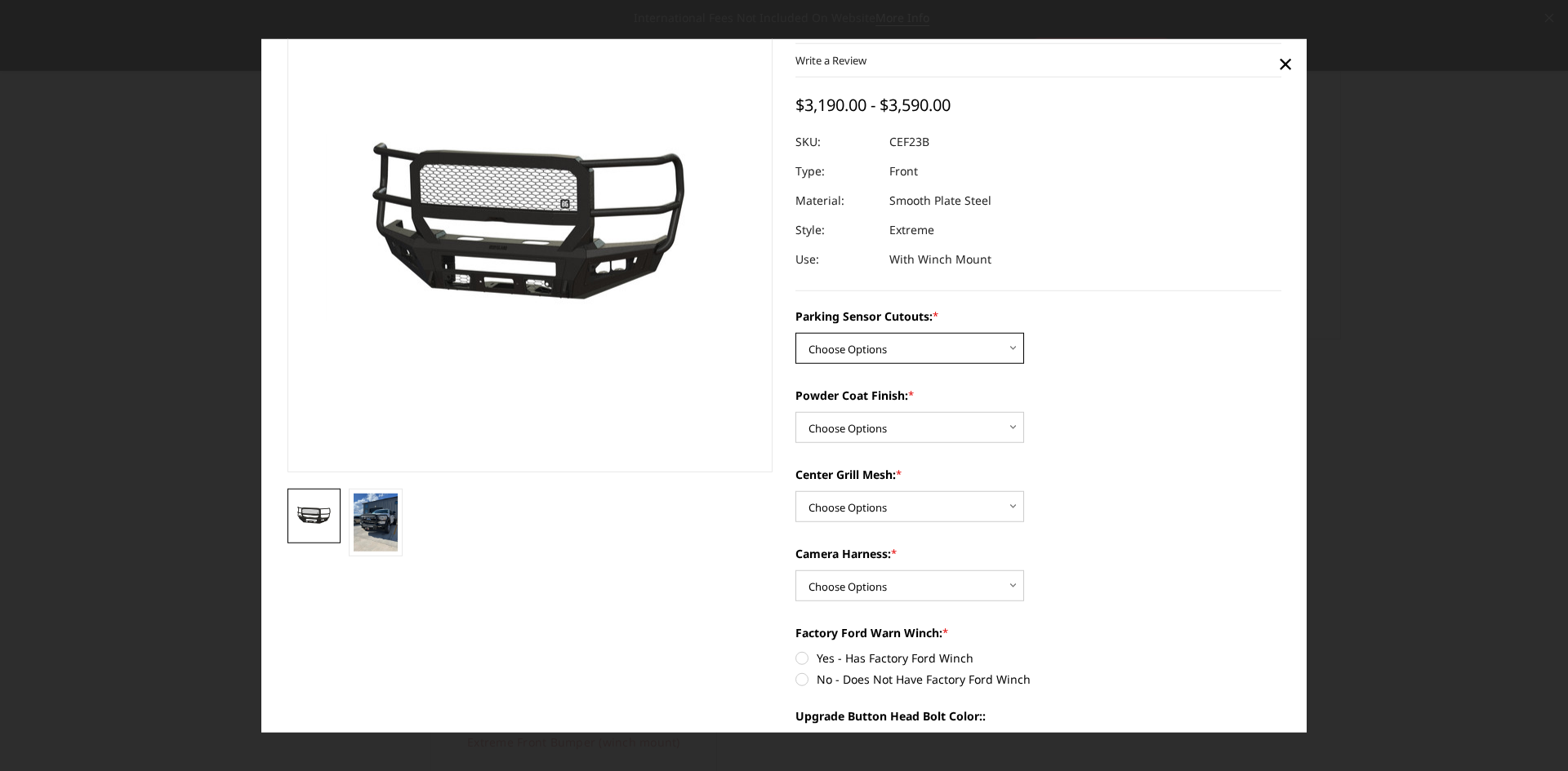
click at [1012, 342] on select "Choose Options No-Without Parking Sensor Cutouts Yes-With Parking Sensor Cutouts" at bounding box center [909, 348] width 229 height 31
select select "2421"
click at [795, 333] on select "Choose Options No-Without Parking Sensor Cutouts Yes-With Parking Sensor Cutouts" at bounding box center [909, 348] width 229 height 31
click at [1010, 430] on select "Choose Options Bare Metal Textured Black Powder Coat" at bounding box center [909, 427] width 229 height 31
select select "2423"
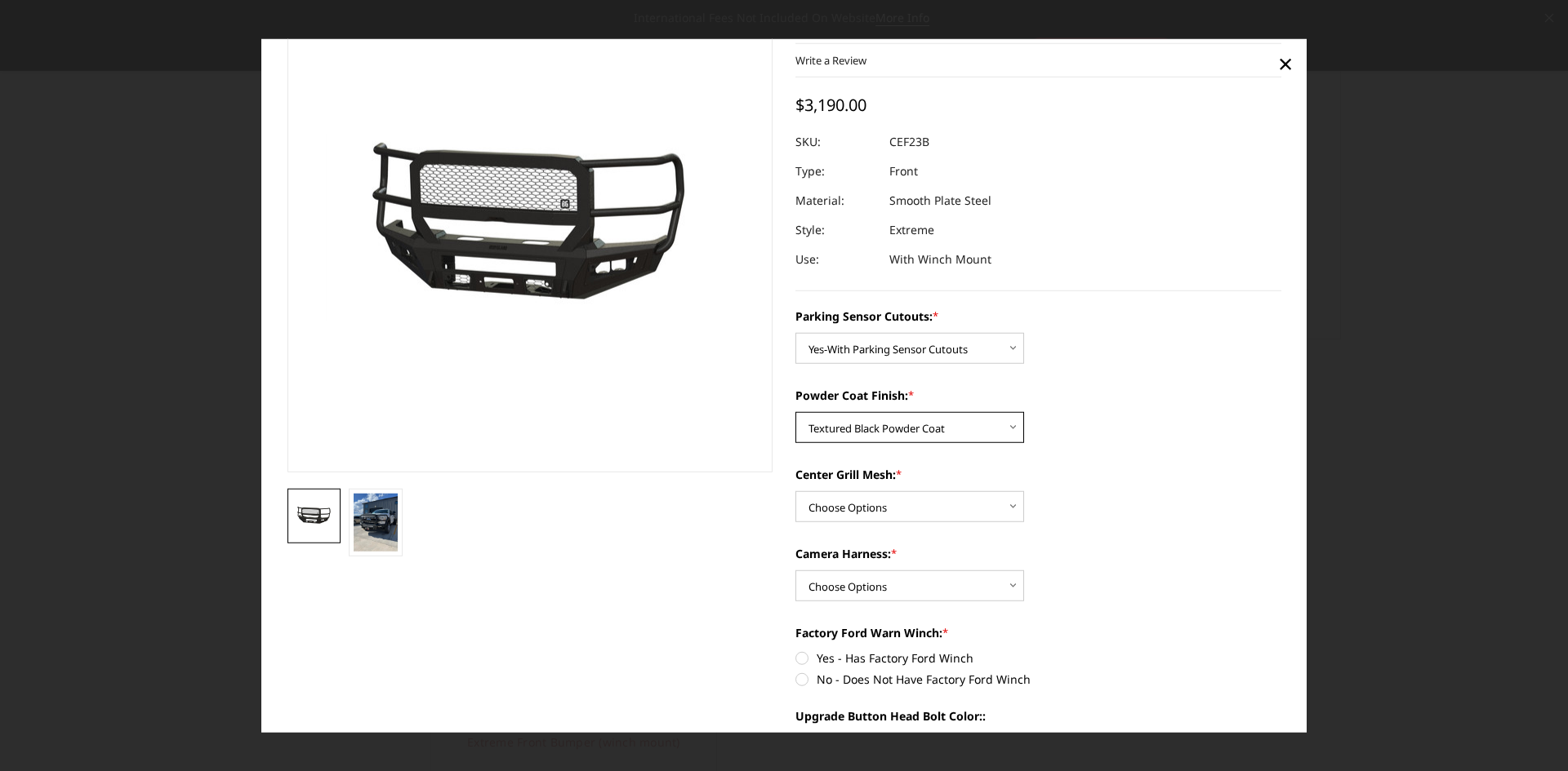
click at [795, 412] on select "Choose Options Bare Metal Textured Black Powder Coat" at bounding box center [909, 427] width 229 height 31
click at [999, 504] on select "Choose Options With Center Grill Mesh Without Center Grill Mesh" at bounding box center [909, 507] width 229 height 31
select select "2425"
click at [795, 492] on select "Choose Options With Center Grill Mesh Without Center Grill Mesh" at bounding box center [909, 507] width 229 height 31
click at [1000, 586] on select "Choose Options WITH Camera Harness WITHOUT Camera Harness" at bounding box center [909, 586] width 229 height 31
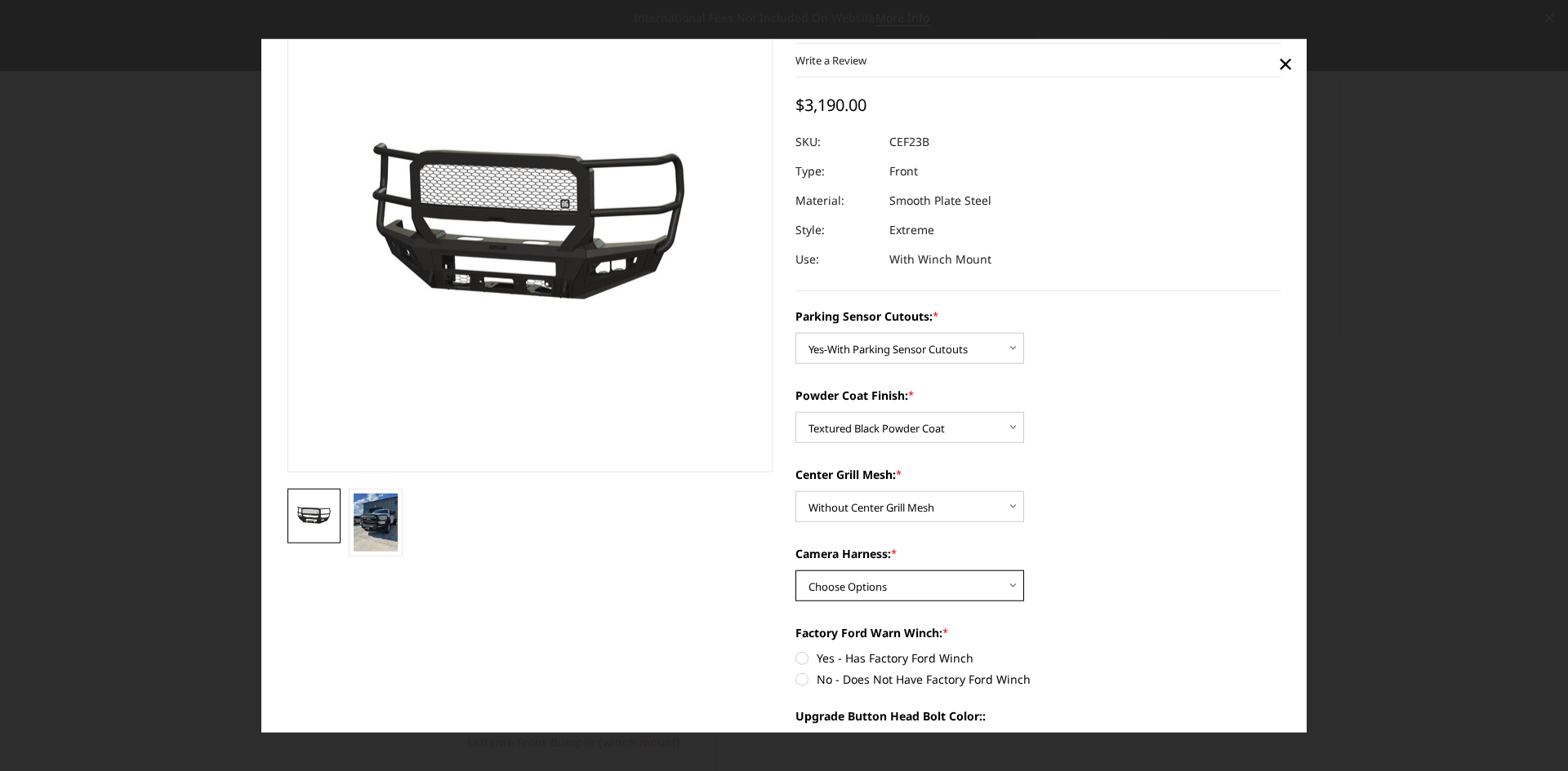
select select "2426"
click at [795, 570] on select "Choose Options WITH Camera Harness WITHOUT Camera Harness" at bounding box center [909, 586] width 229 height 31
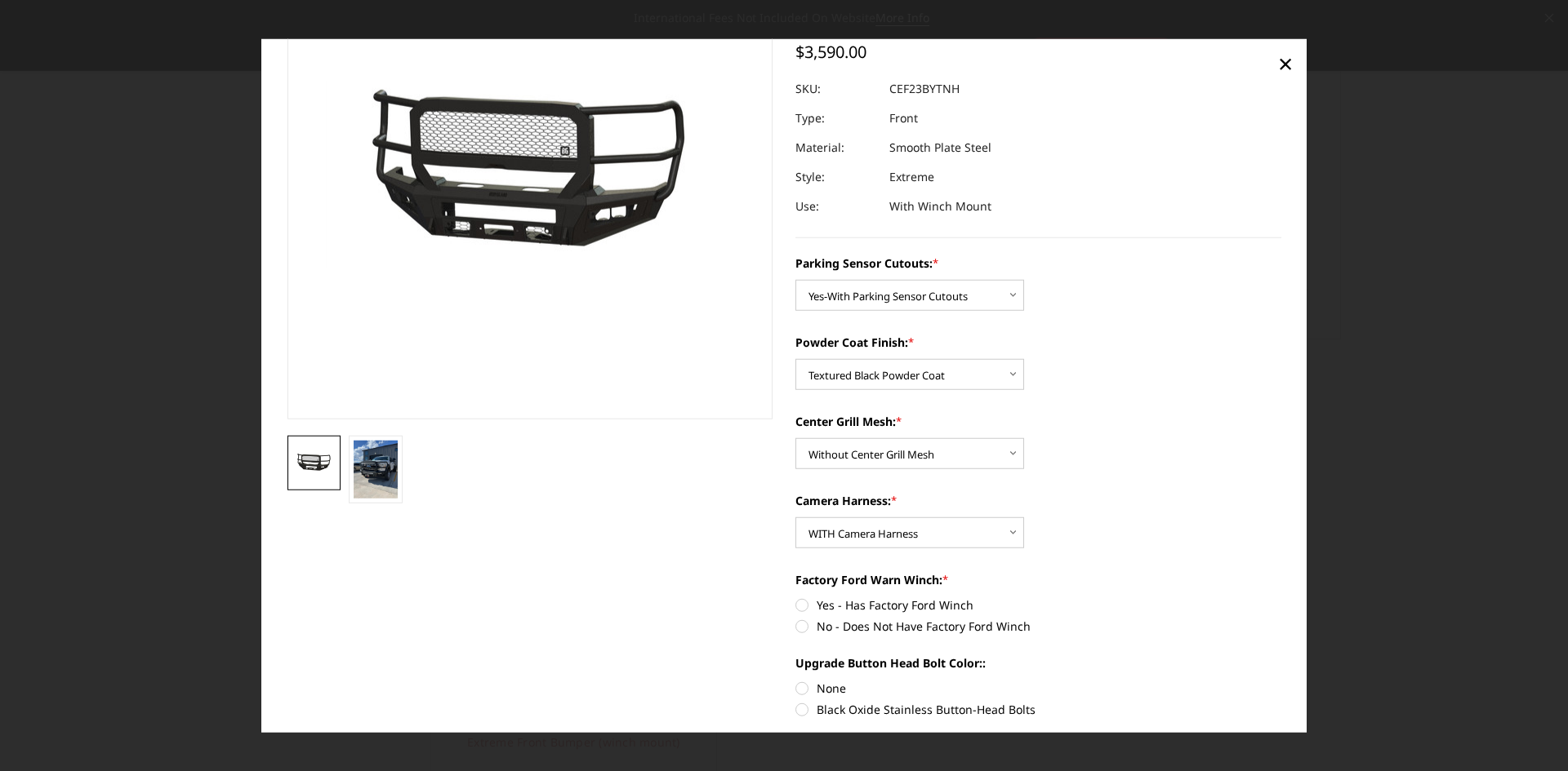
scroll to position [163, 0]
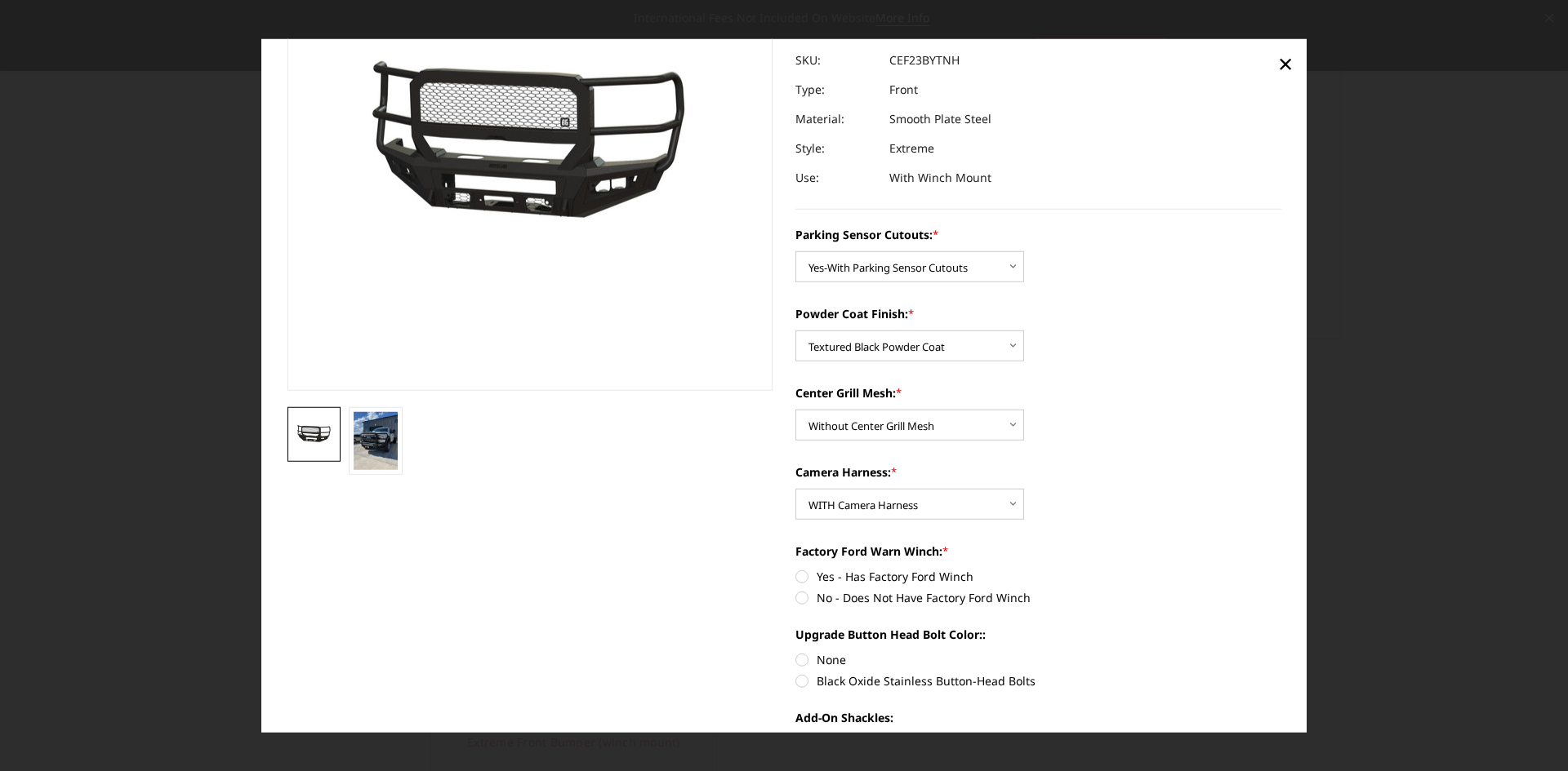
click at [797, 598] on label "No - Does Not Have Factory Ford Winch" at bounding box center [1038, 598] width 486 height 17
click at [1281, 569] on input "No - Does Not Have Factory Ford Winch" at bounding box center [1281, 568] width 1 height 1
radio input "true"
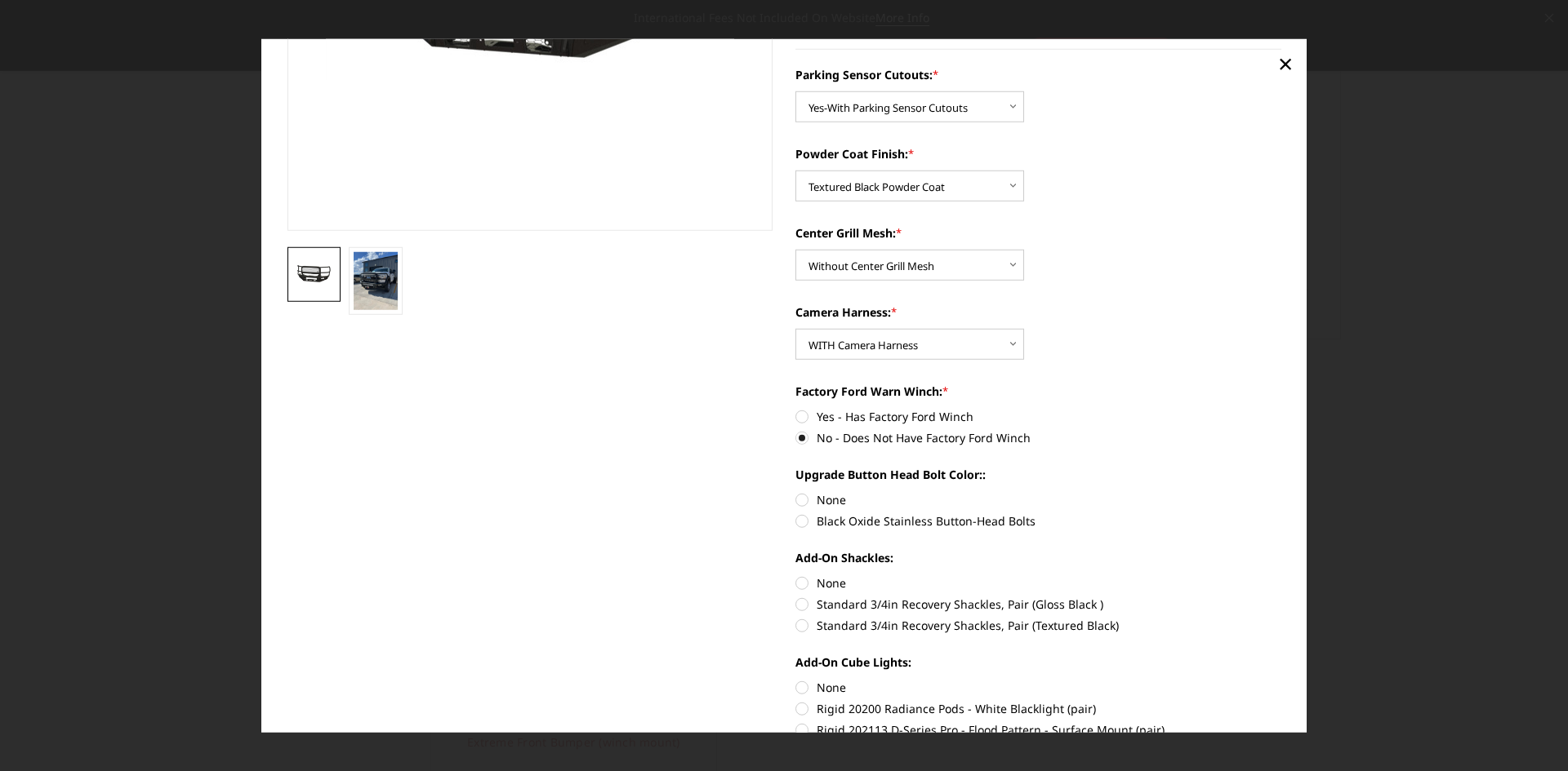
scroll to position [327, 0]
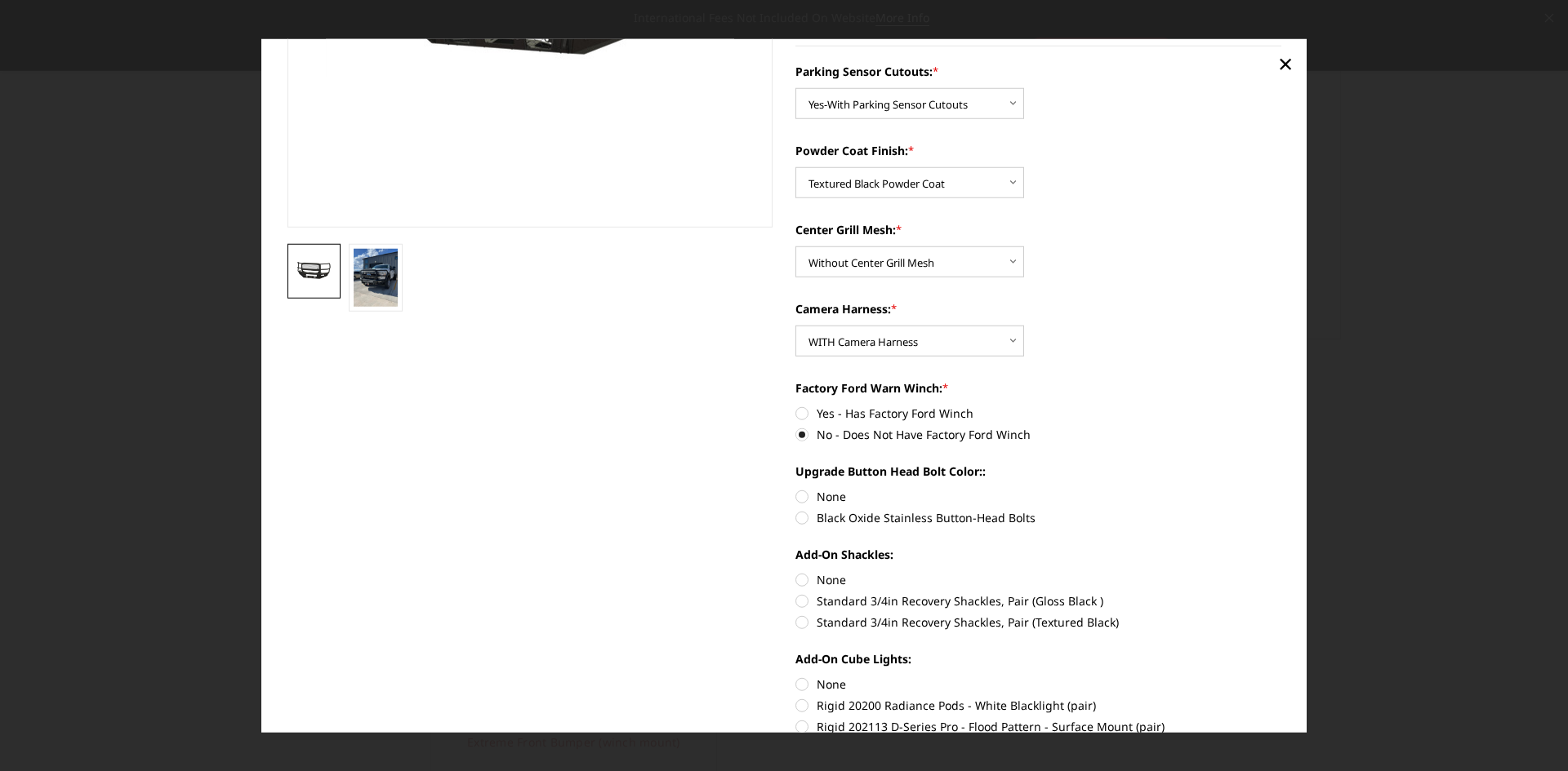
click at [800, 515] on label "Black Oxide Stainless Button-Head Bolts" at bounding box center [1038, 518] width 486 height 17
click at [1281, 489] on input "Black Oxide Stainless Button-Head Bolts" at bounding box center [1281, 488] width 1 height 1
radio input "true"
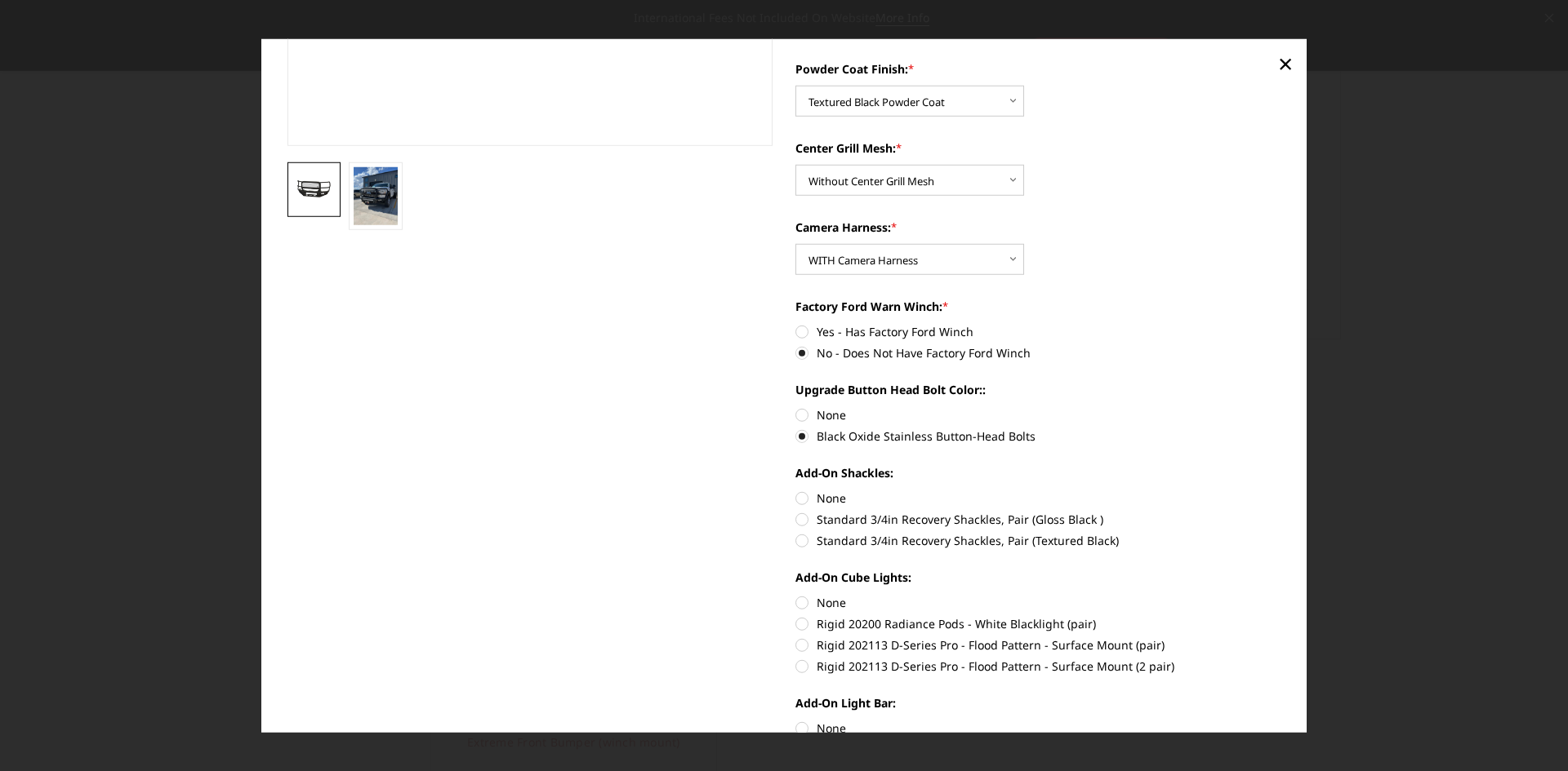
scroll to position [0, 0]
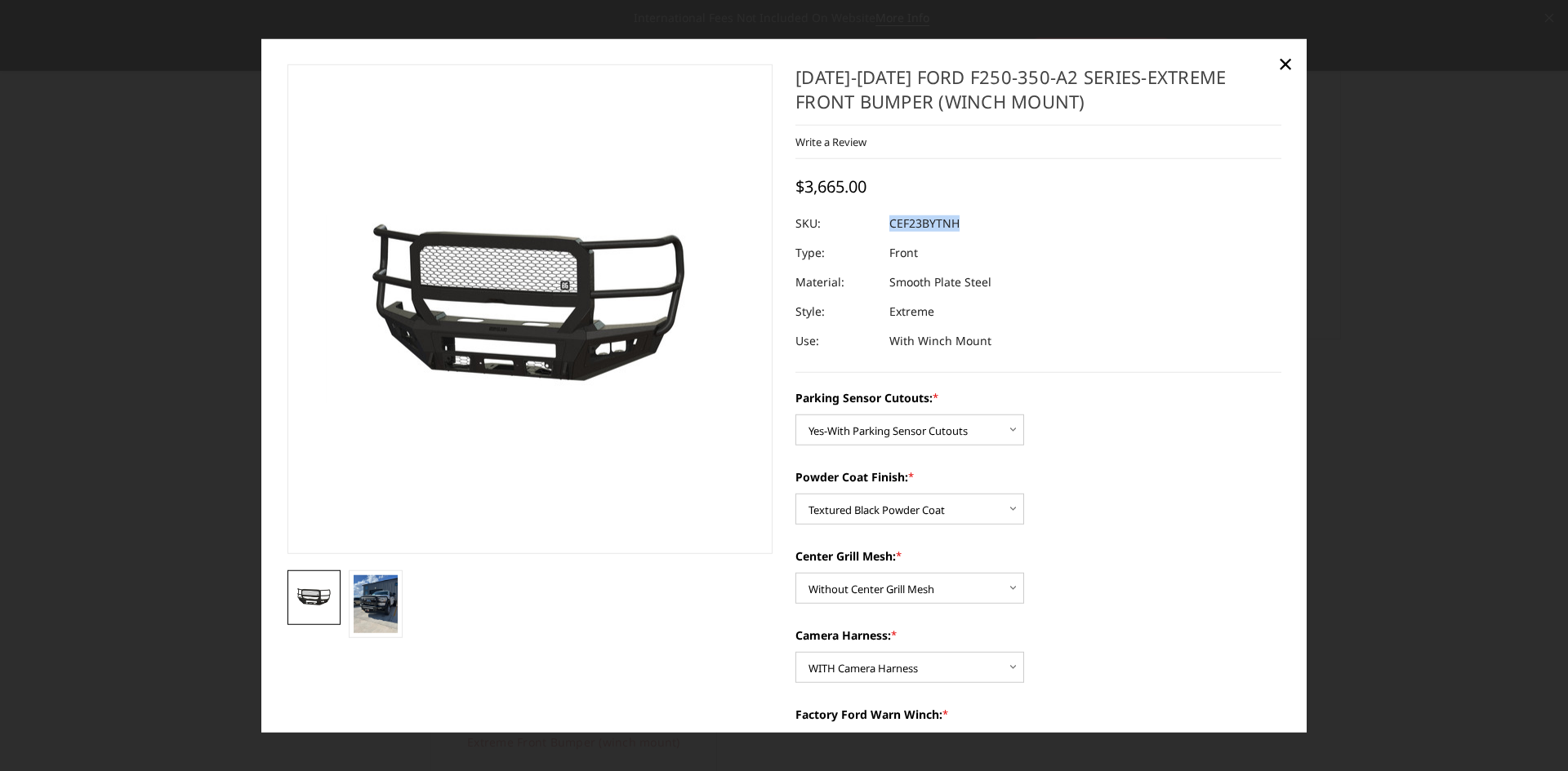
drag, startPoint x: 884, startPoint y: 225, endPoint x: 956, endPoint y: 224, distance: 72.0
click at [956, 224] on dl "SKU: CEF23BYTNH UPC: Type: Front Material: Smooth Plate Steel Style: Extreme Us…" at bounding box center [1038, 283] width 486 height 147
copy dl "CEF23BYTNH UPC:"
